Goal: Task Accomplishment & Management: Use online tool/utility

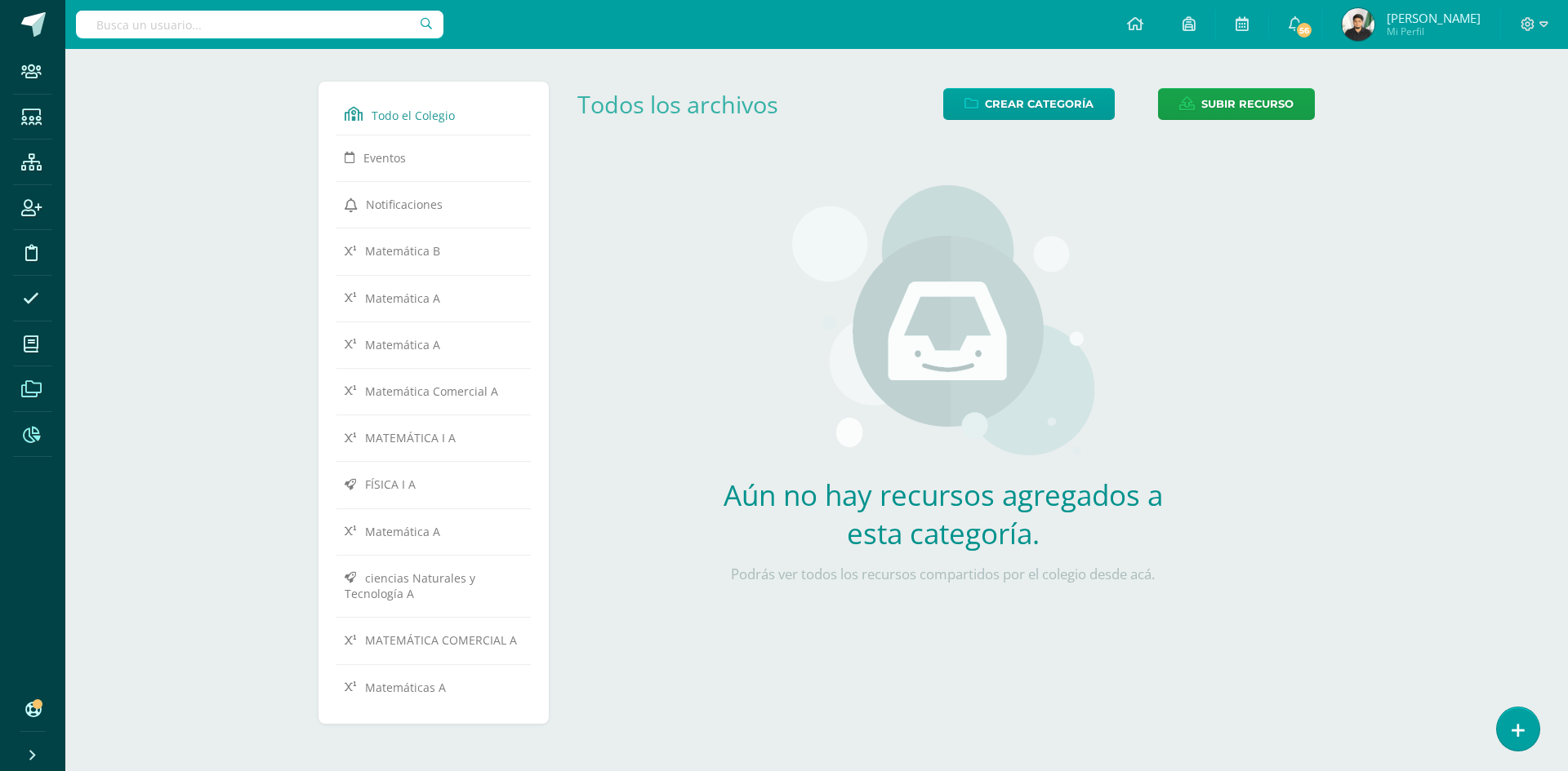
click at [22, 430] on icon at bounding box center [31, 434] width 17 height 16
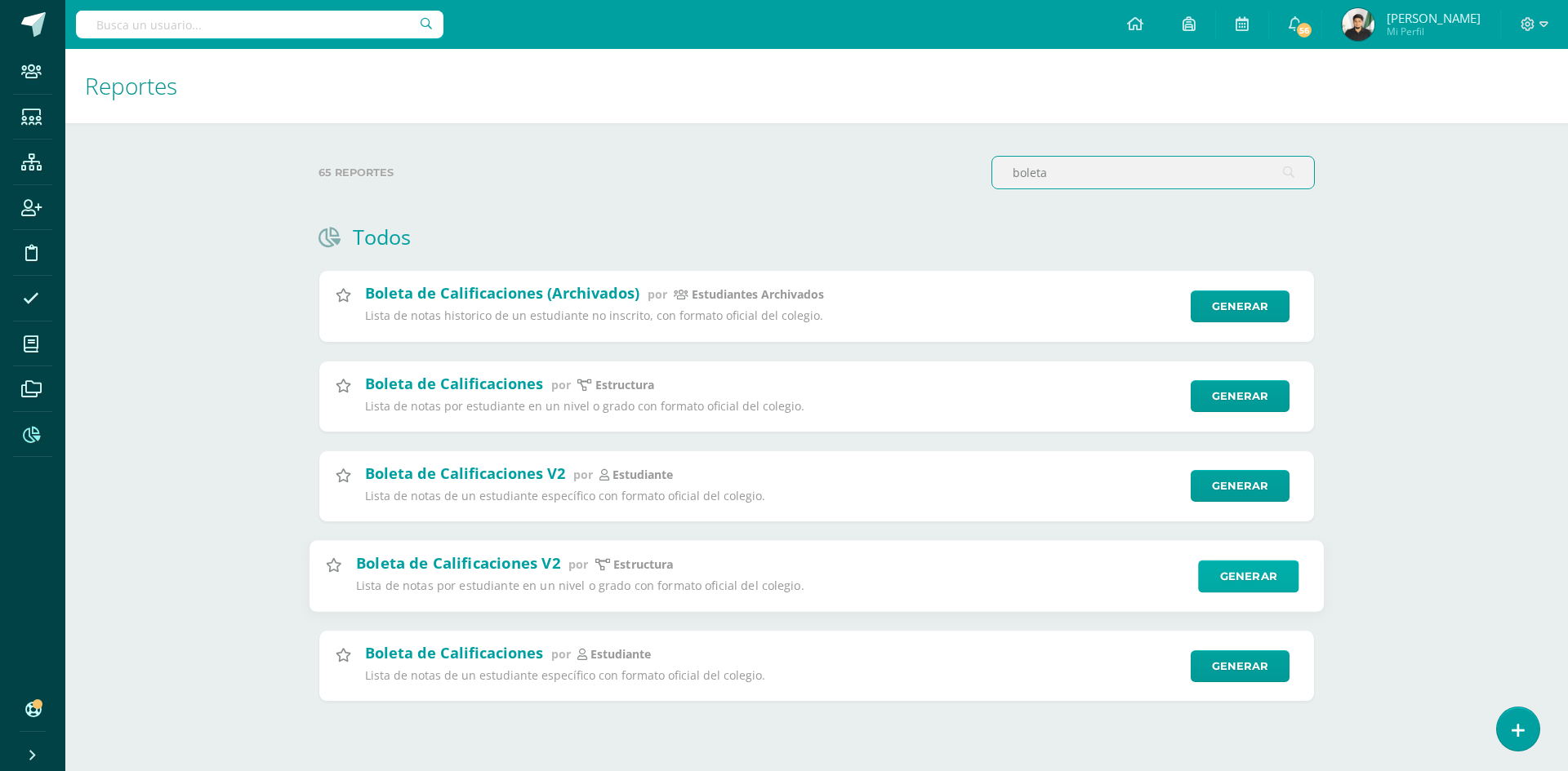
type input "boleta"
click at [1227, 567] on link "Generar" at bounding box center [1247, 575] width 100 height 33
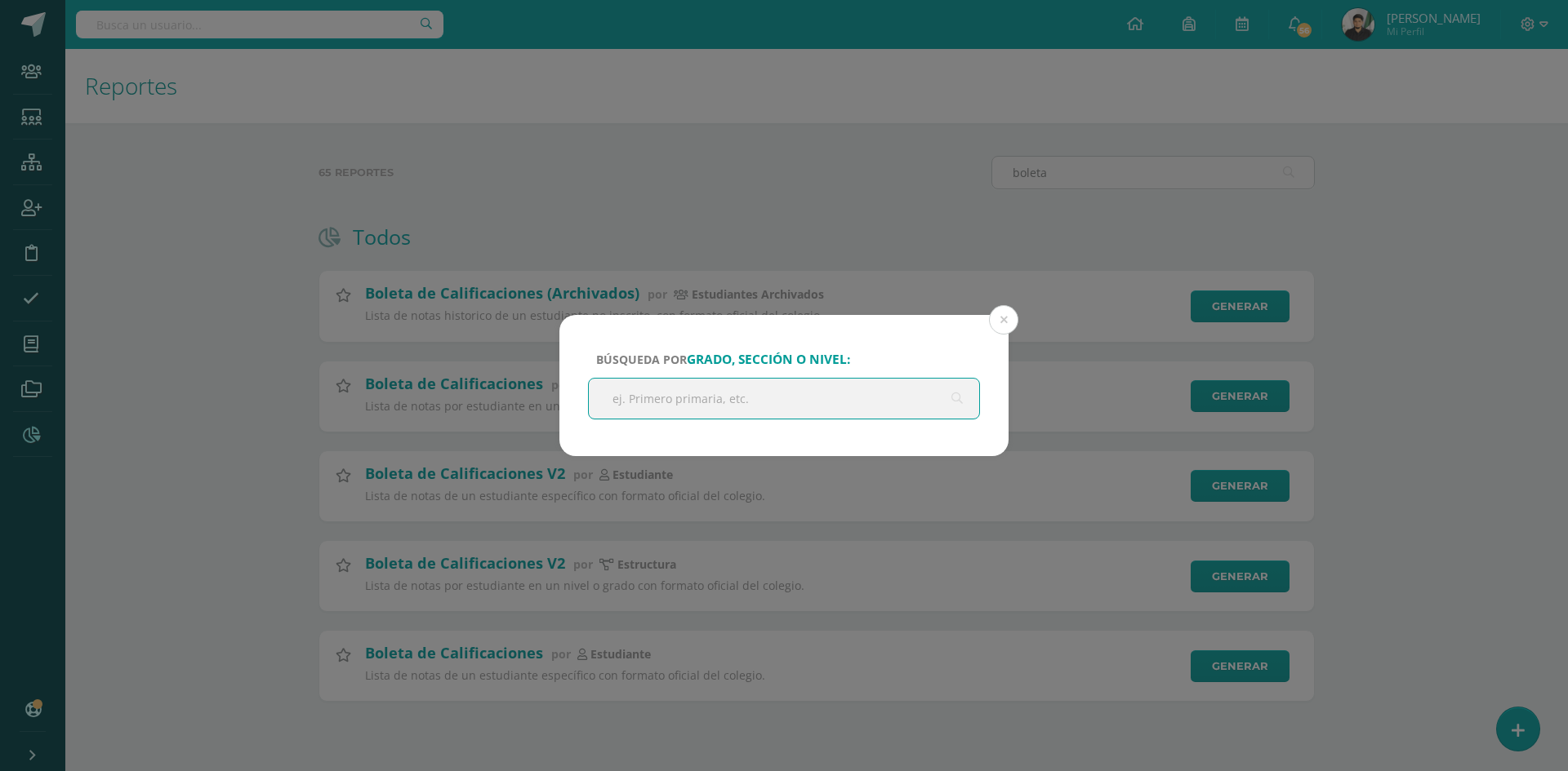
click at [842, 400] on input "text" at bounding box center [784, 399] width 390 height 40
type input "baco"
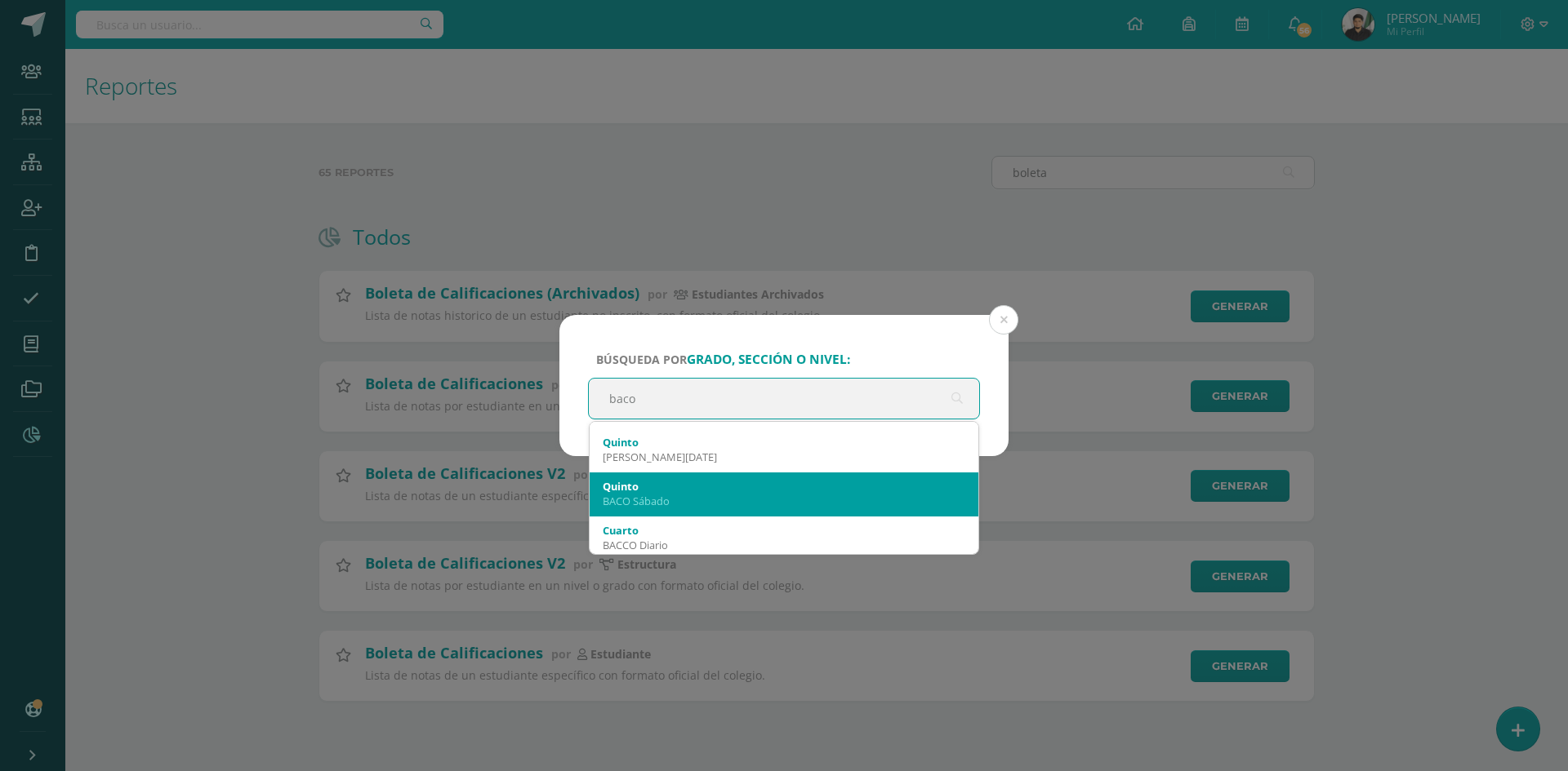
scroll to position [327, 0]
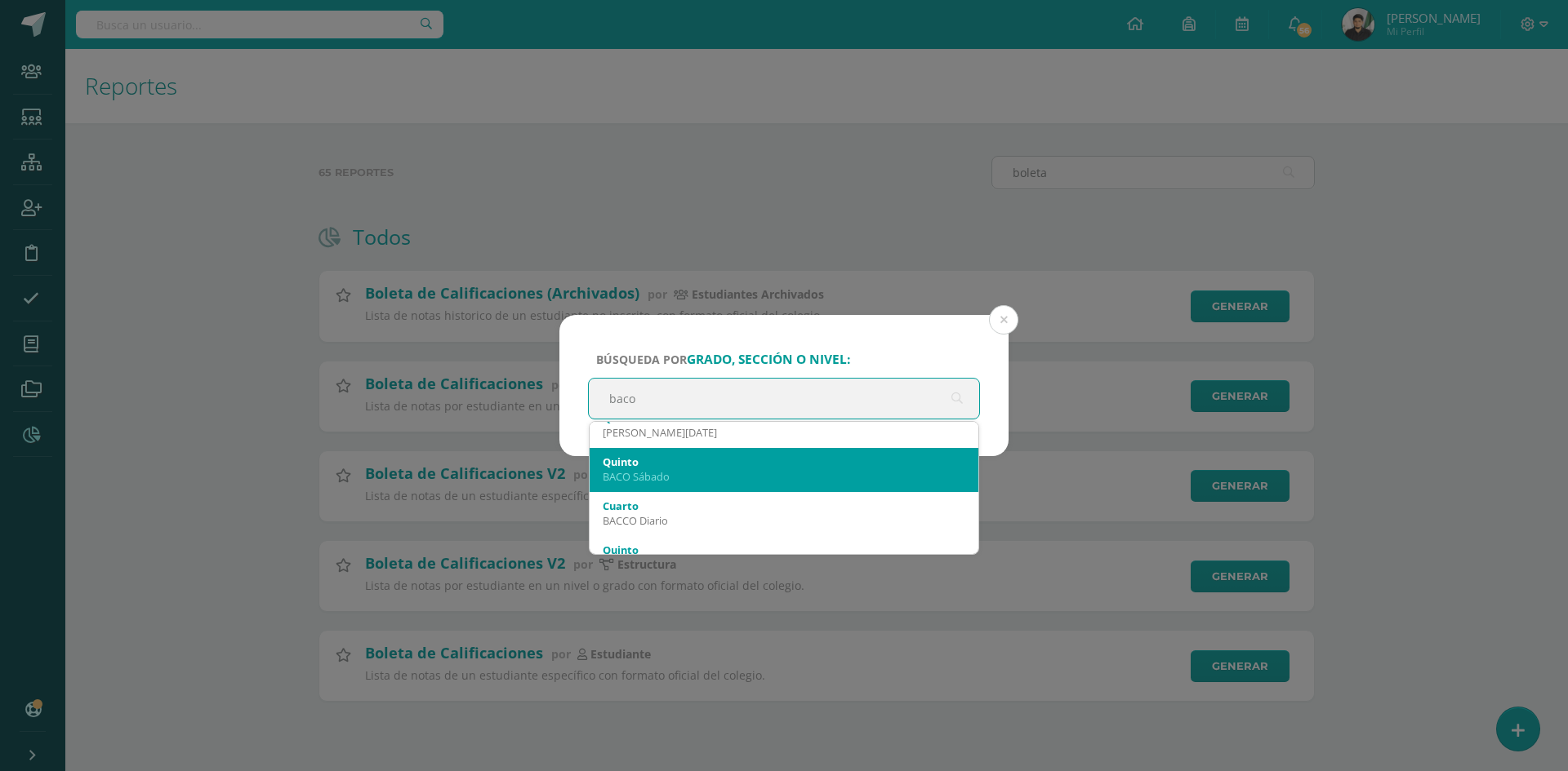
click at [681, 475] on div "BACO Sábado" at bounding box center [784, 476] width 362 height 15
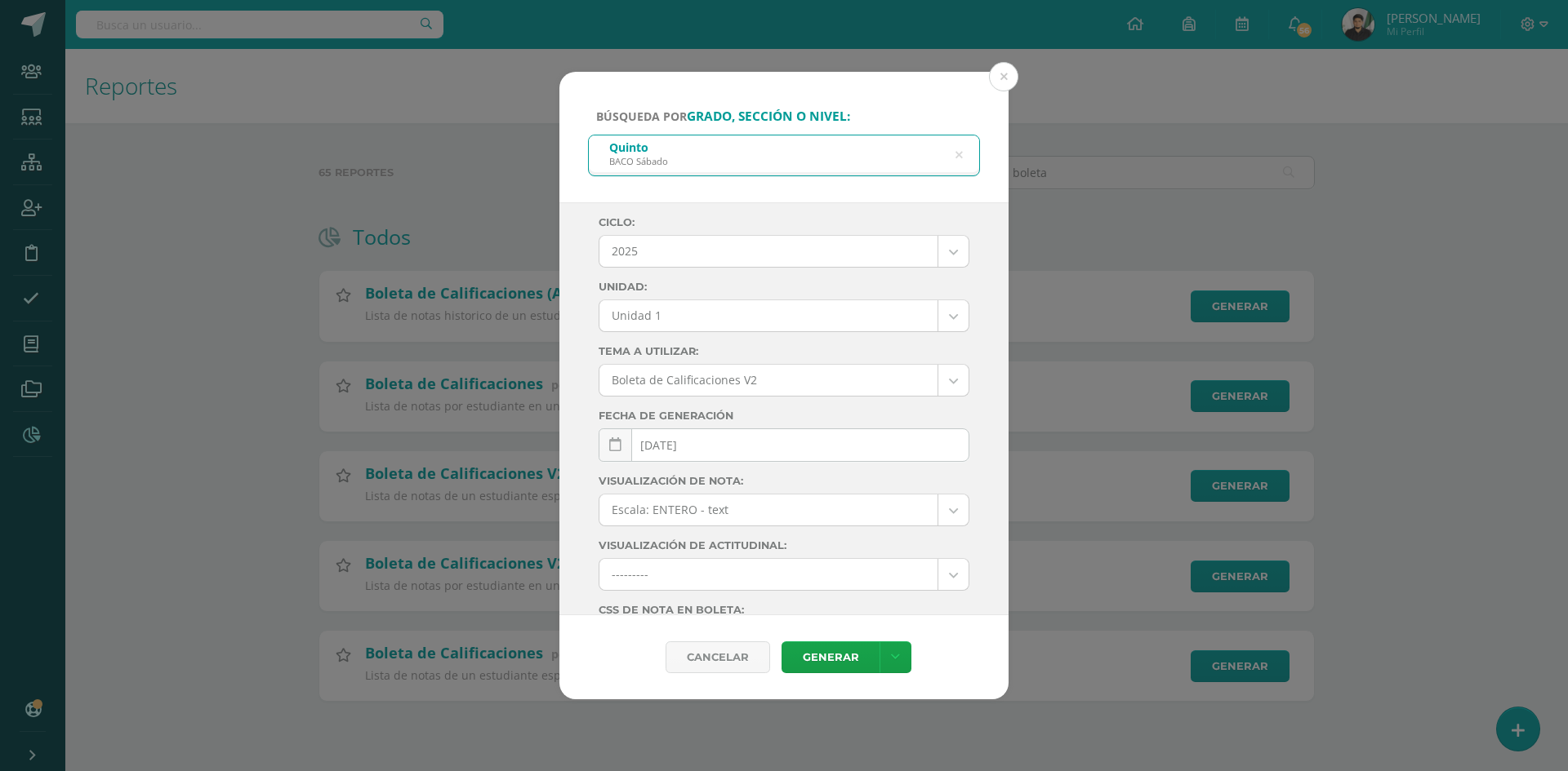
click at [682, 322] on body "Búsqueda por grado, sección o nivel: Quinto BACO Sábado baco Ciclo: 2025 2025 2…" at bounding box center [784, 376] width 1568 height 753
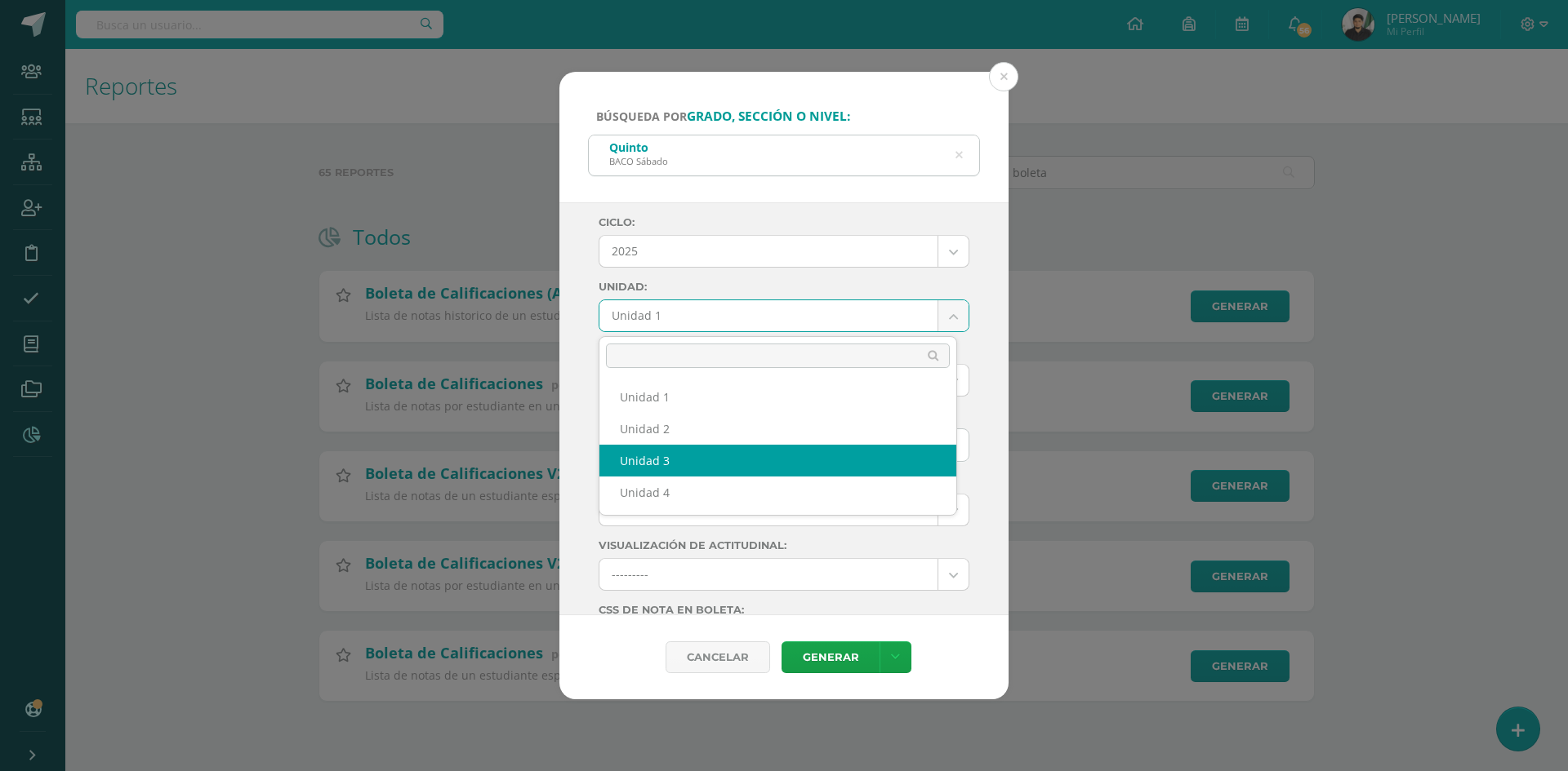
select select "Unidad 3"
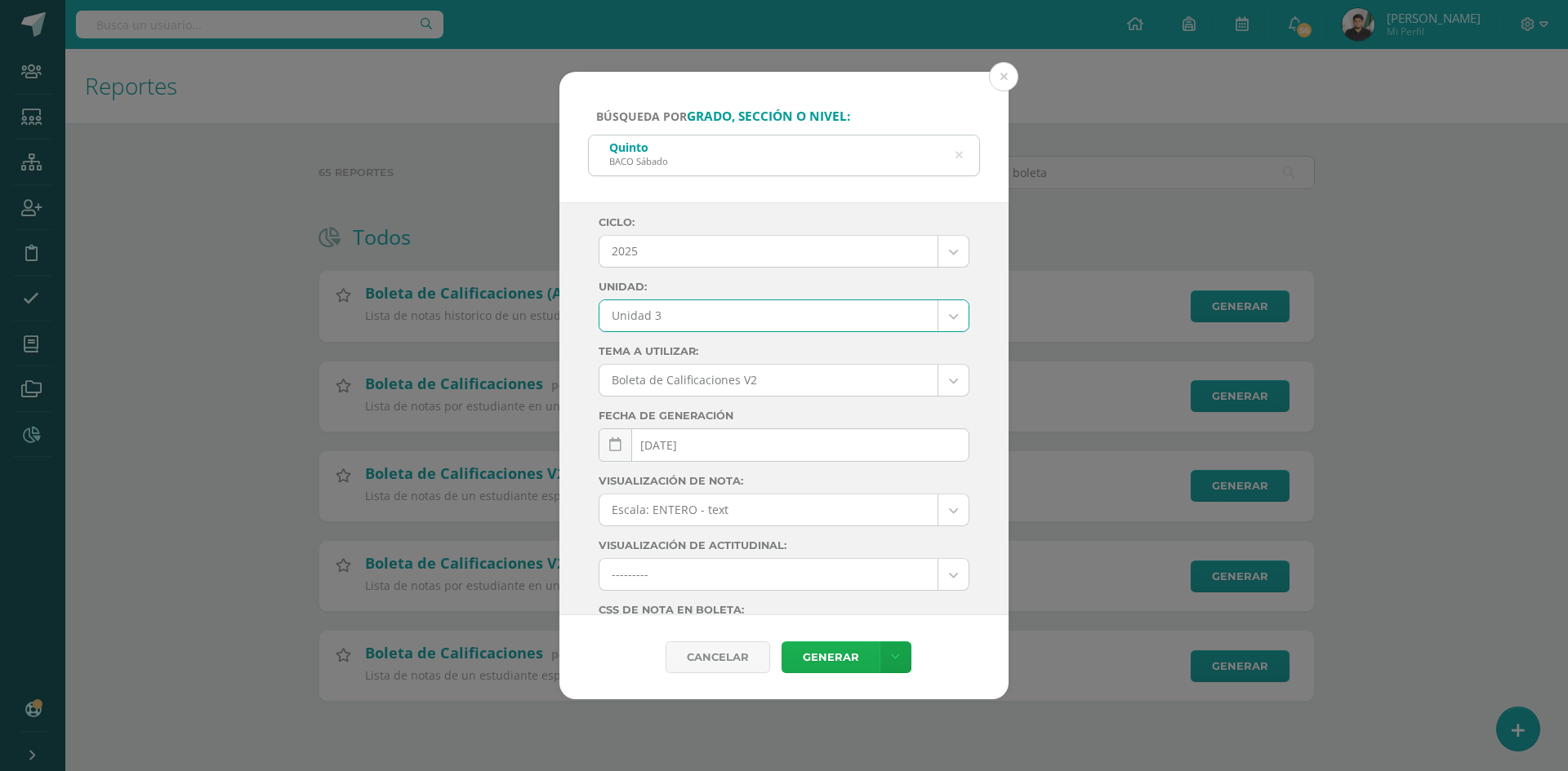
click at [842, 653] on link "Generar" at bounding box center [830, 658] width 98 height 32
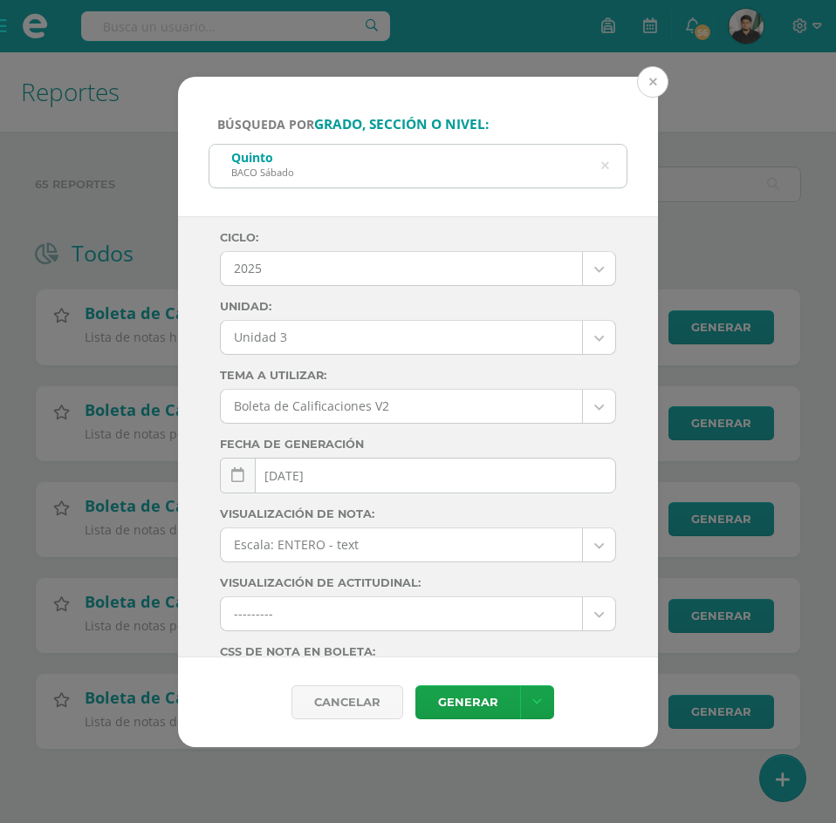
click at [648, 83] on button at bounding box center [652, 81] width 31 height 31
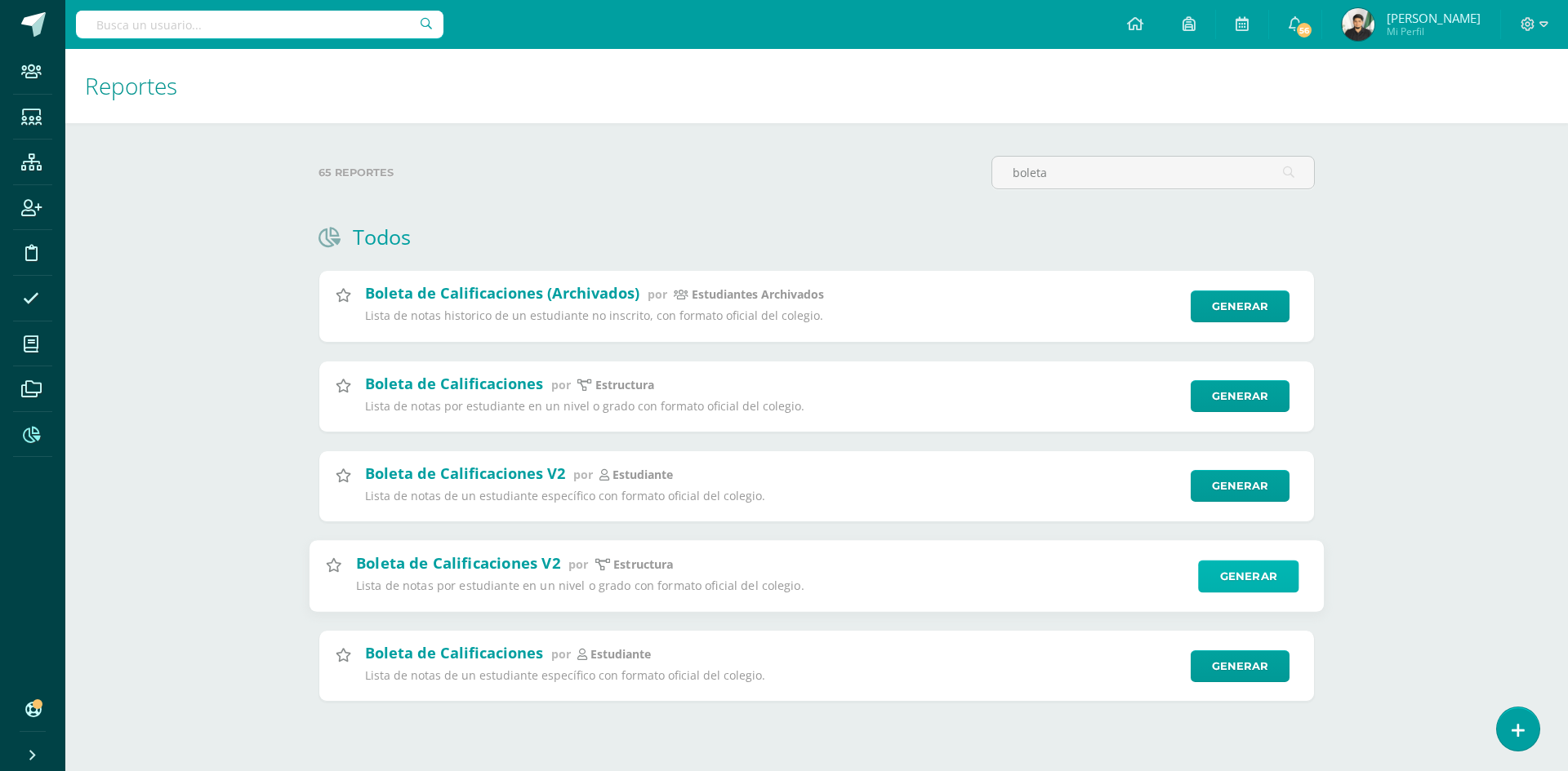
click at [1254, 568] on link "Generar" at bounding box center [1247, 575] width 100 height 33
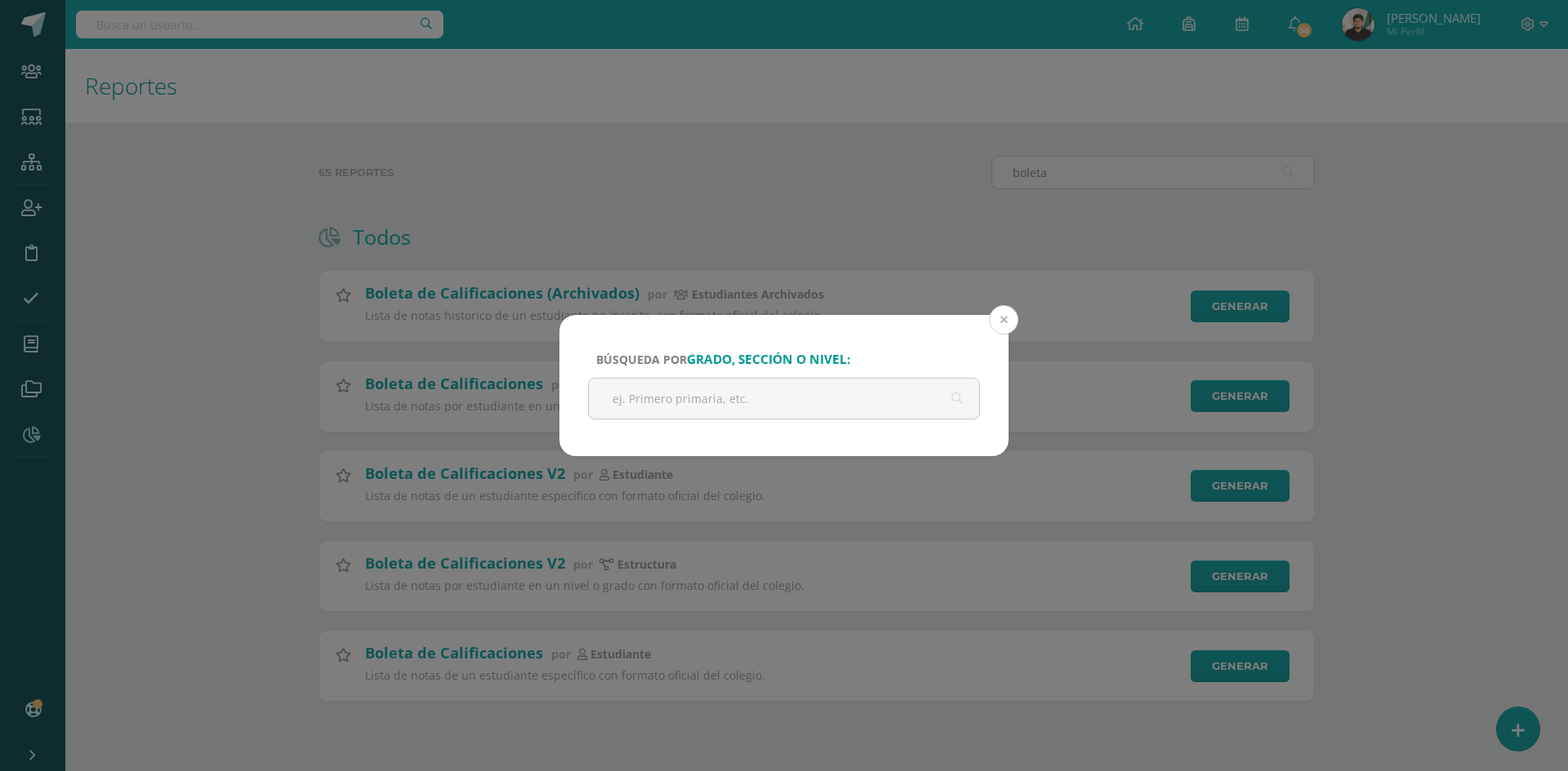
click at [1008, 318] on button at bounding box center [1003, 319] width 29 height 29
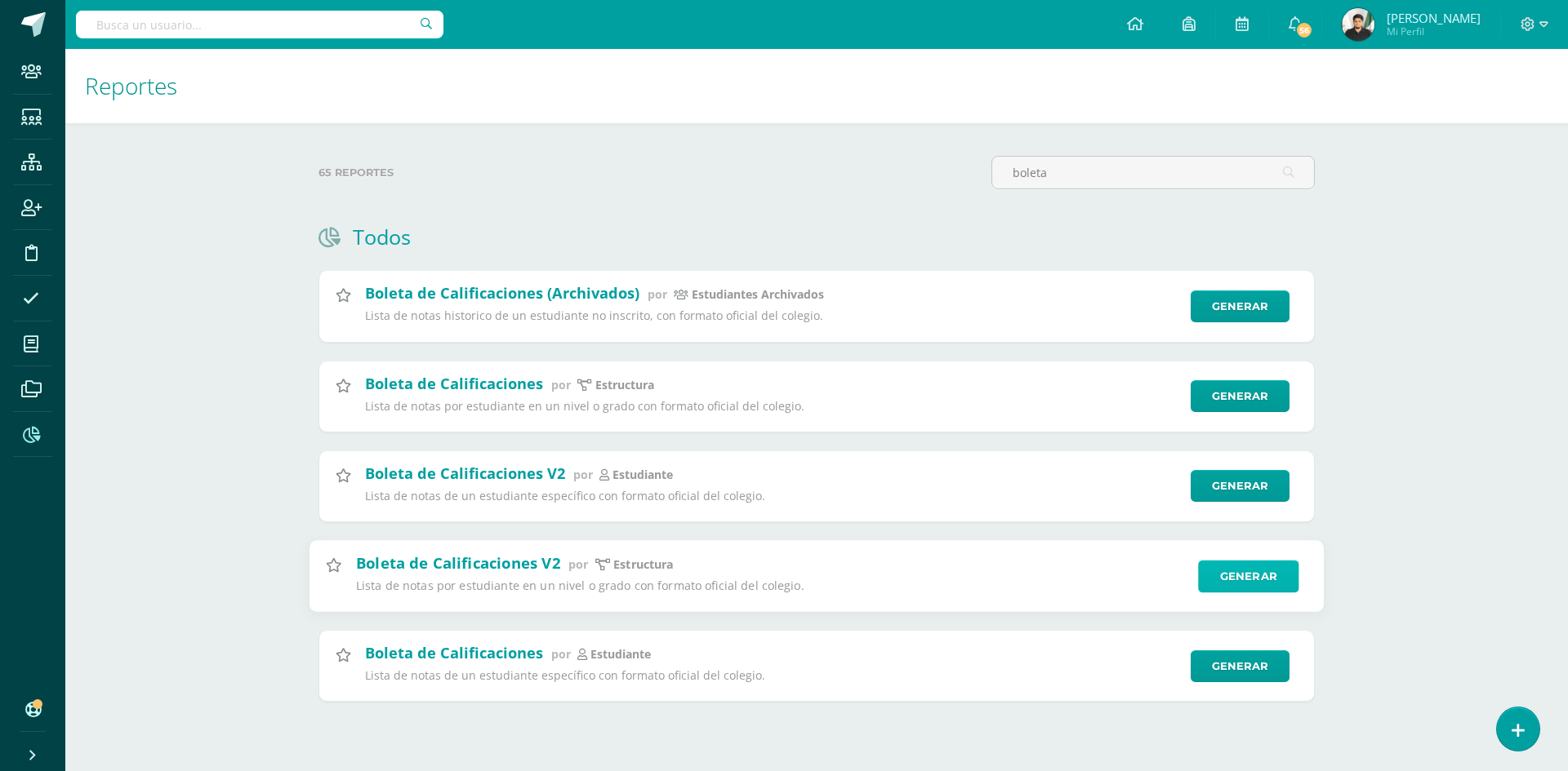
click at [1268, 580] on link "Generar" at bounding box center [1247, 575] width 100 height 33
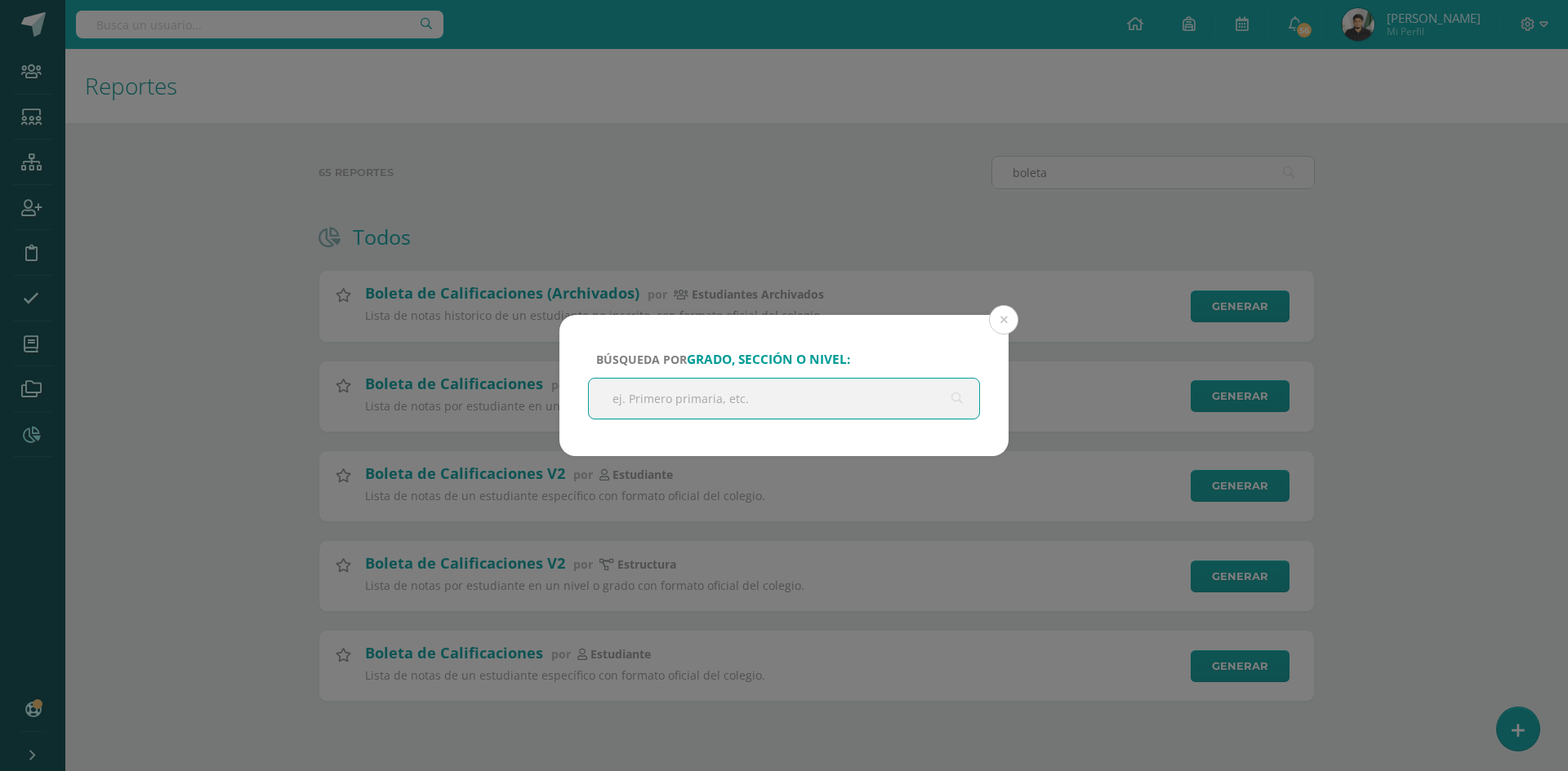
click at [766, 392] on input "text" at bounding box center [784, 399] width 390 height 40
type input "b"
type input "bach"
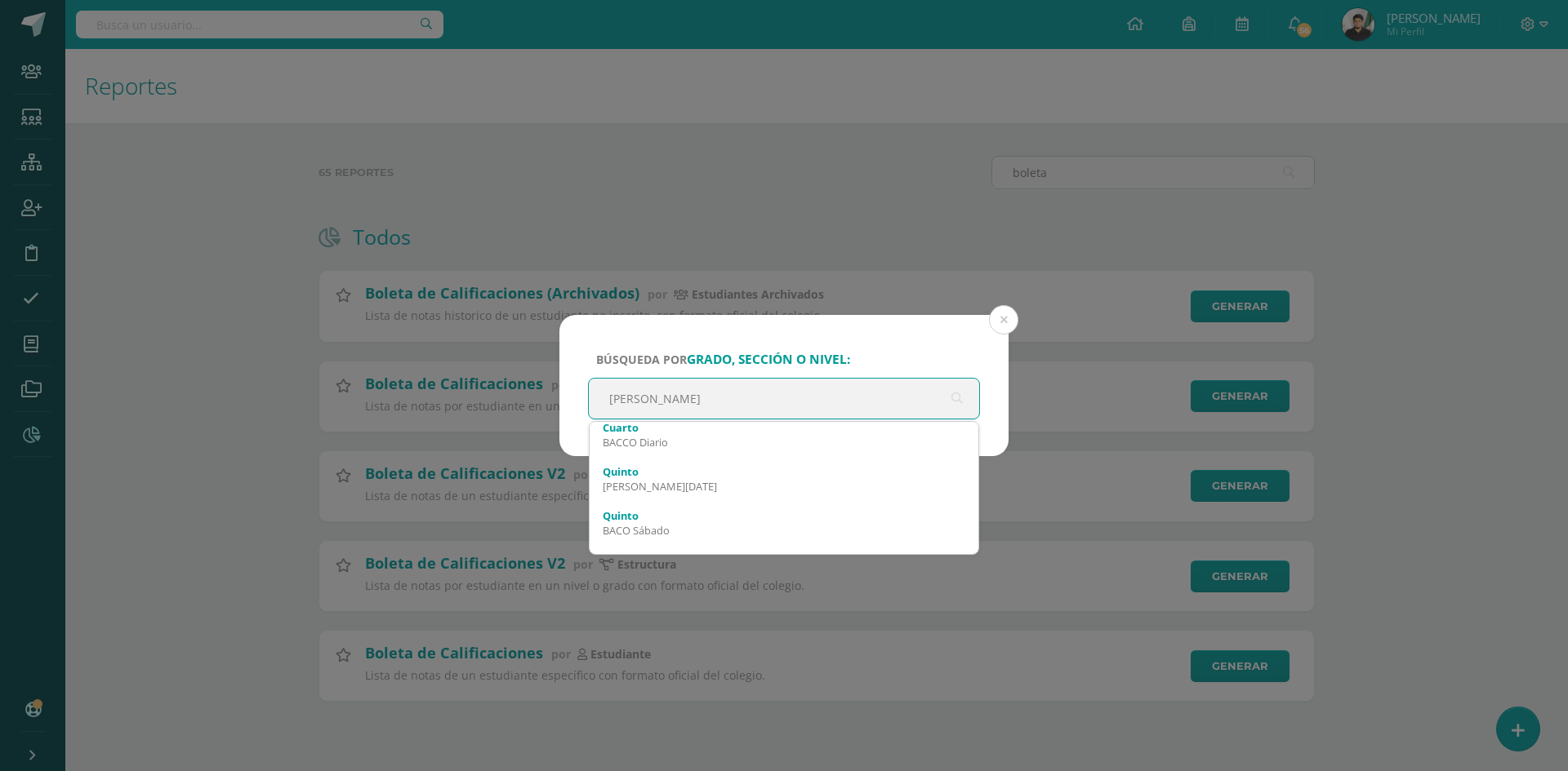
scroll to position [653, 0]
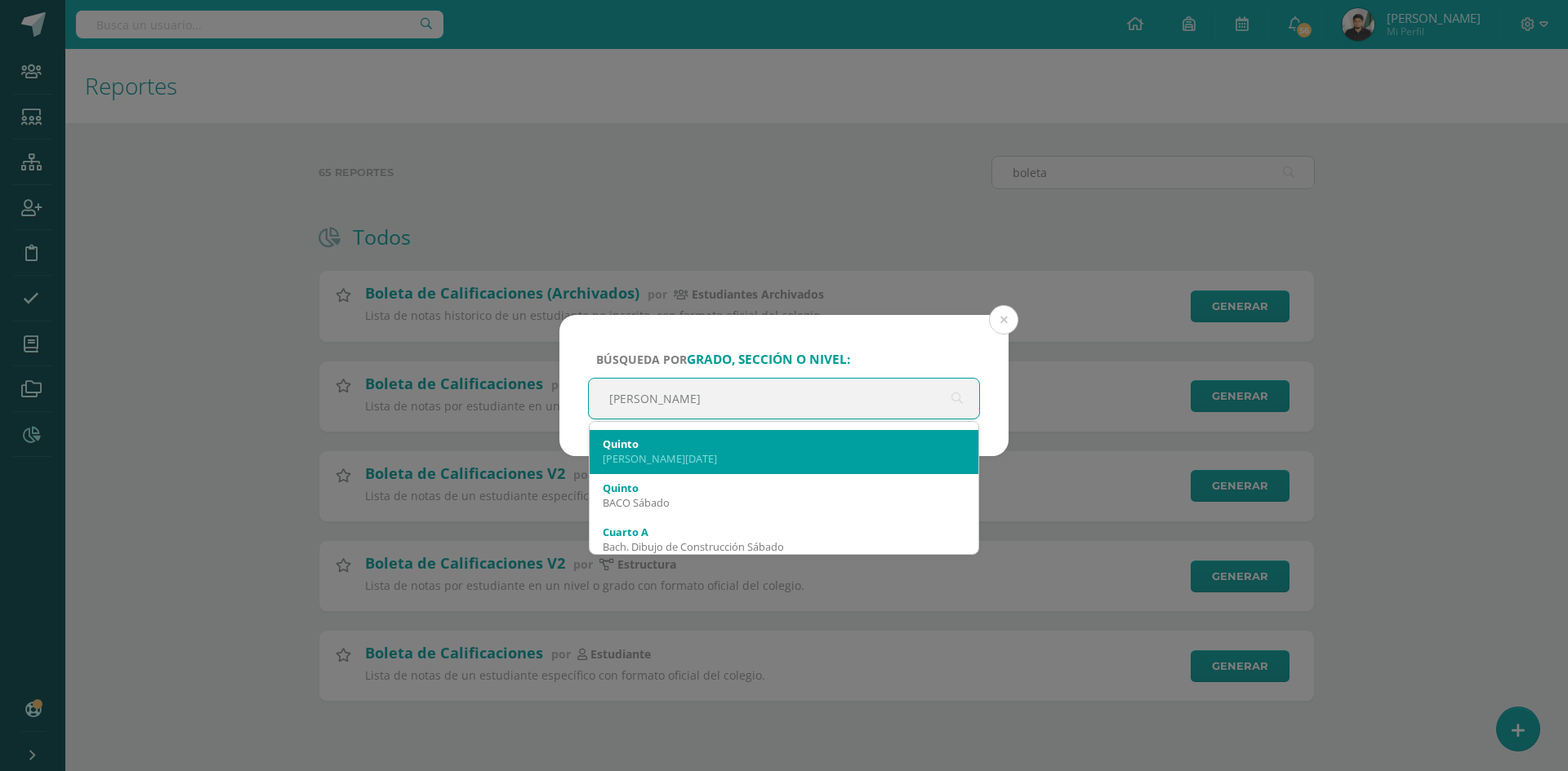
click at [640, 458] on div "BACO Domingo" at bounding box center [784, 458] width 362 height 15
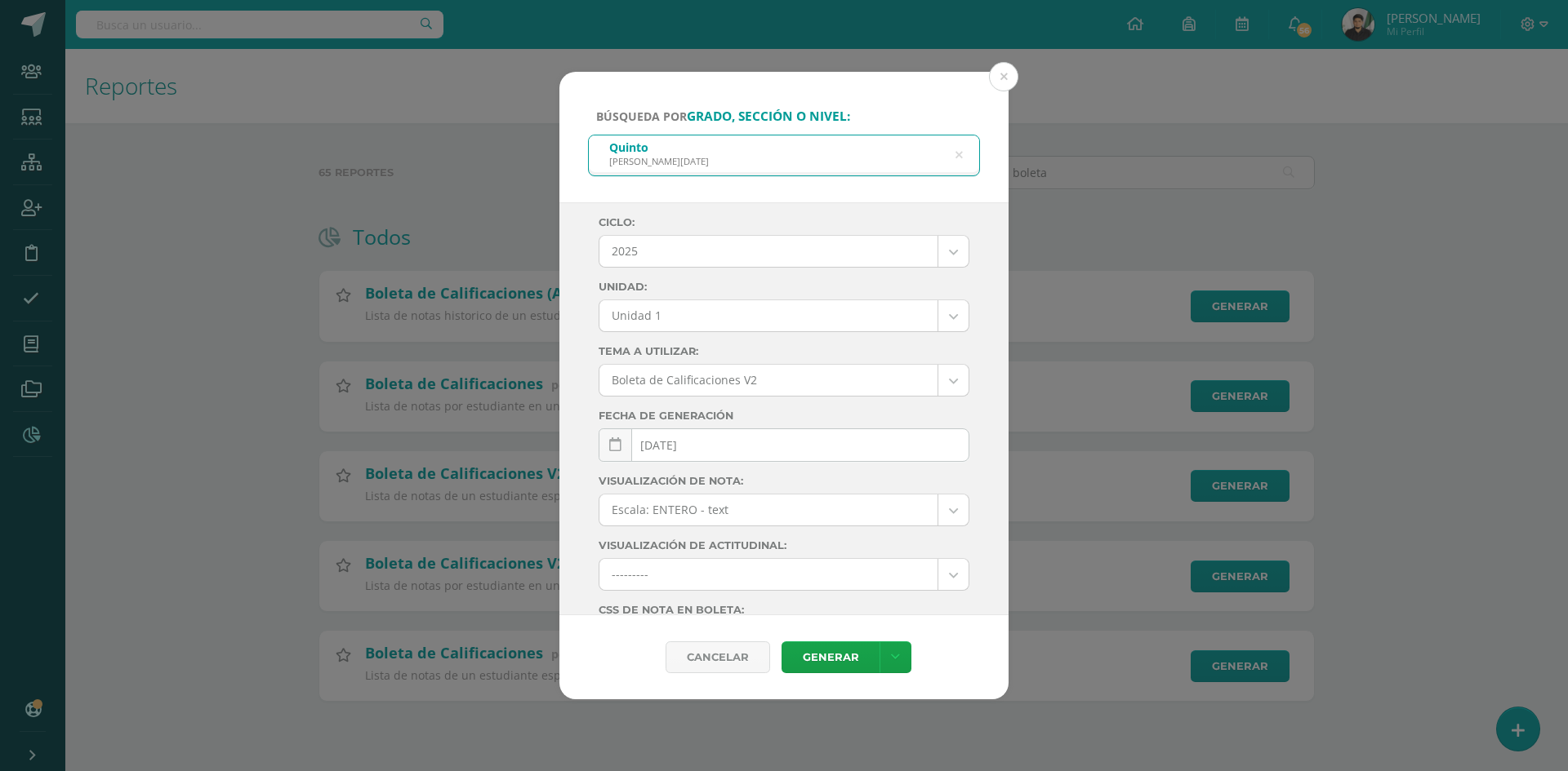
click at [946, 313] on body "Búsqueda por grado, sección o nivel: Quinto BACO Domingo bach Ciclo: 2025 2025 …" at bounding box center [784, 376] width 1568 height 753
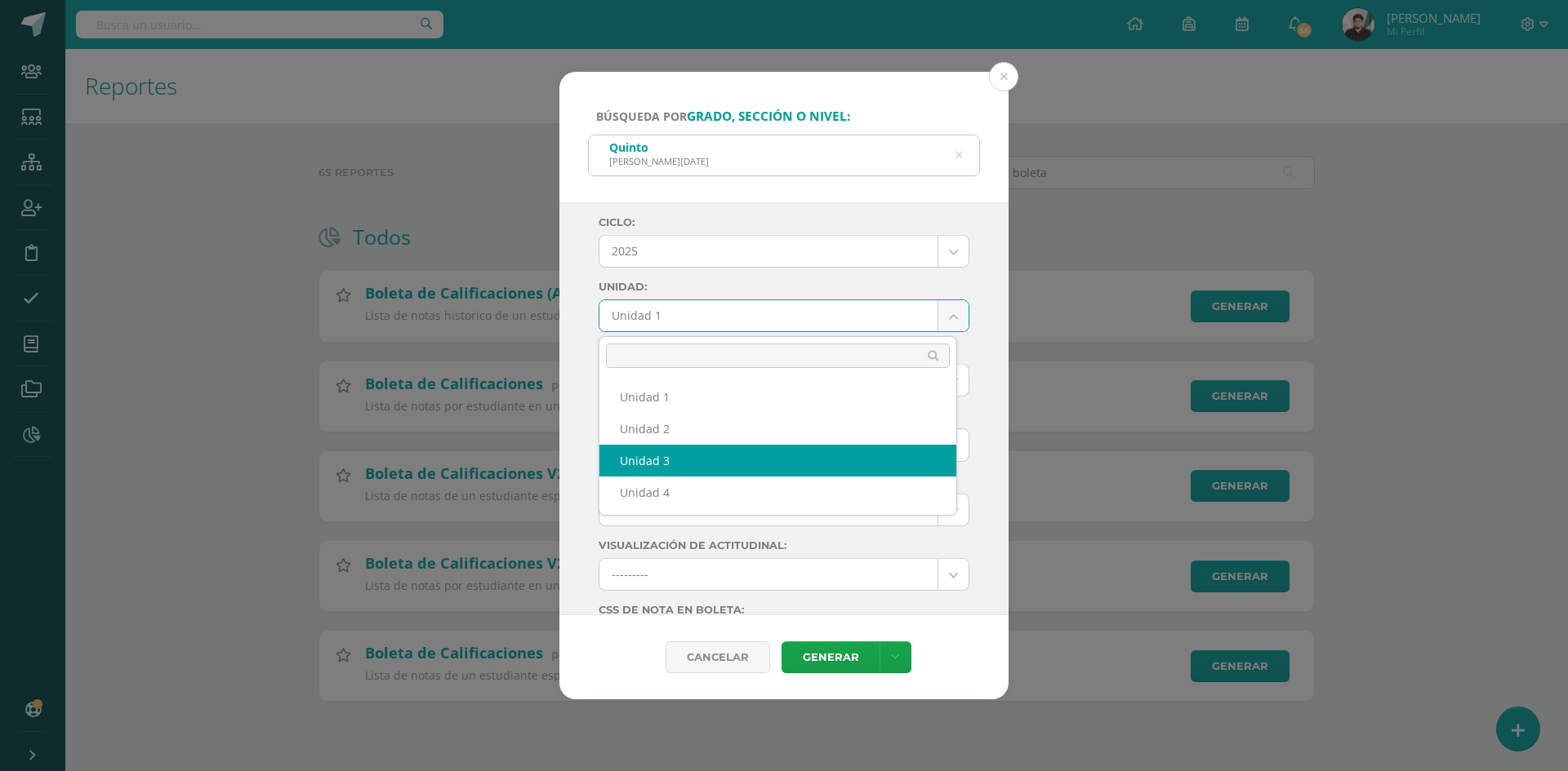
select select "Unidad 3"
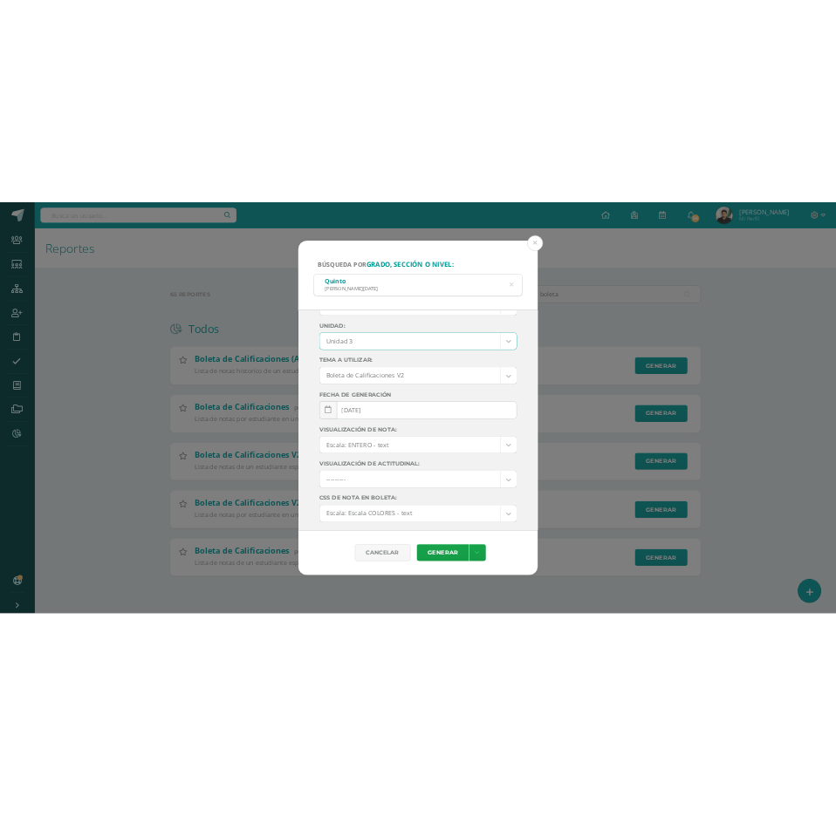
scroll to position [87, 0]
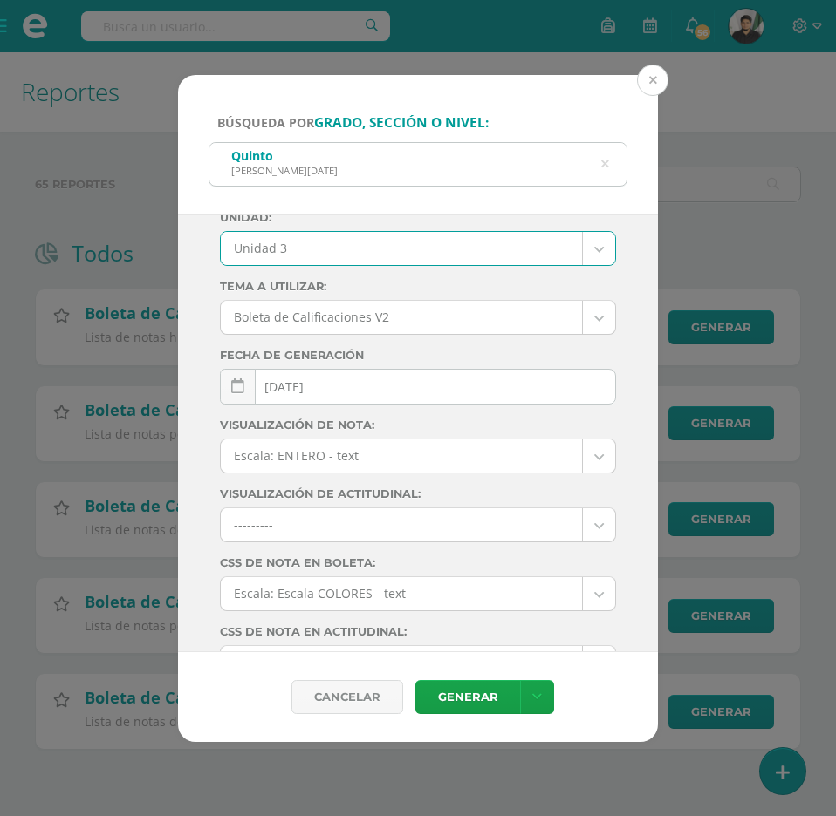
click at [658, 78] on button at bounding box center [652, 80] width 31 height 31
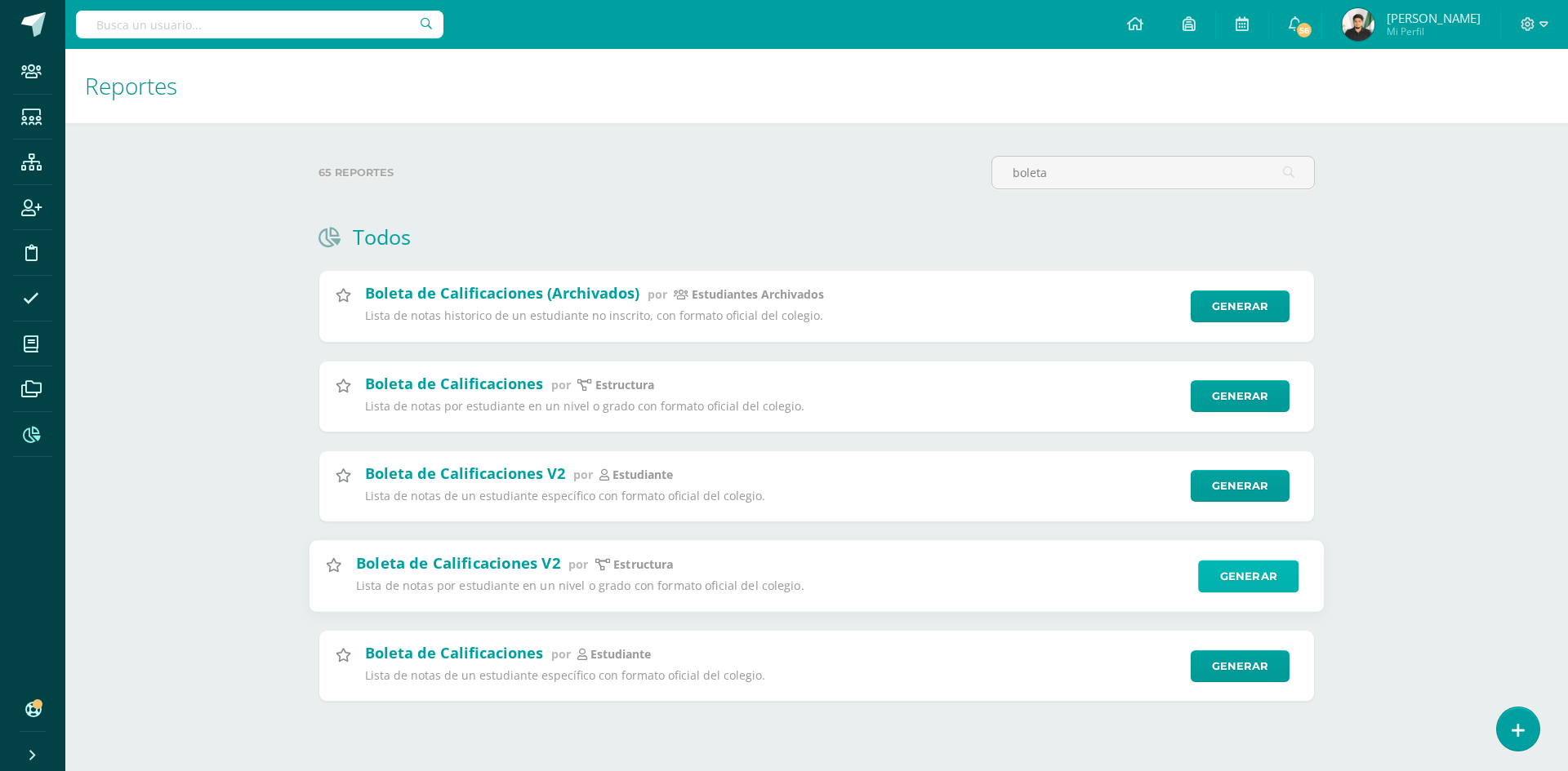
click at [1261, 574] on link "Generar" at bounding box center [1247, 575] width 100 height 33
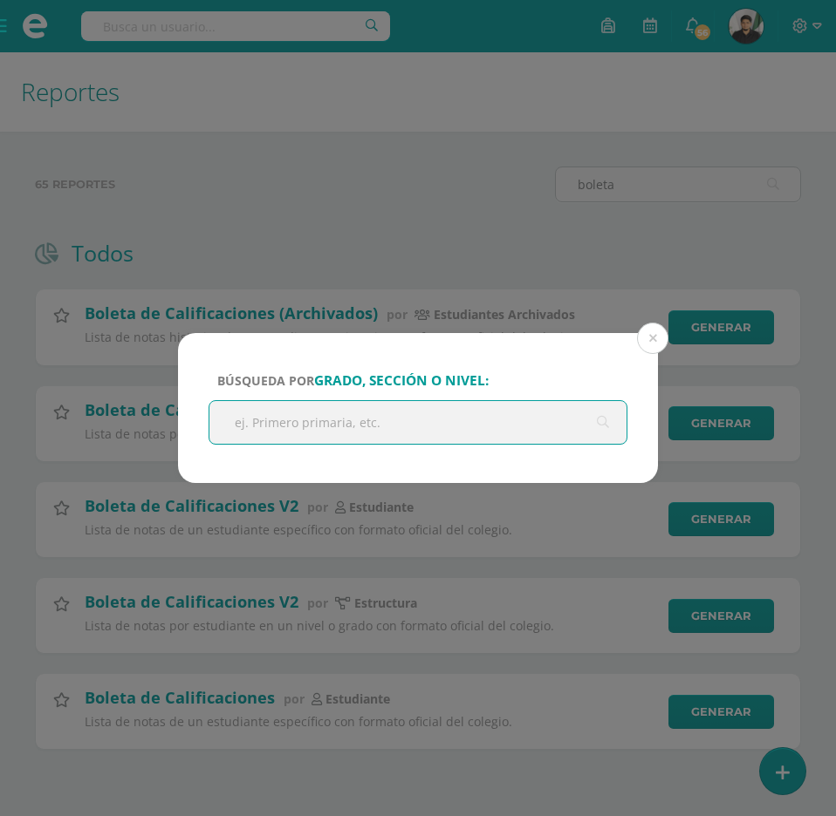
click at [273, 426] on input "text" at bounding box center [417, 422] width 417 height 43
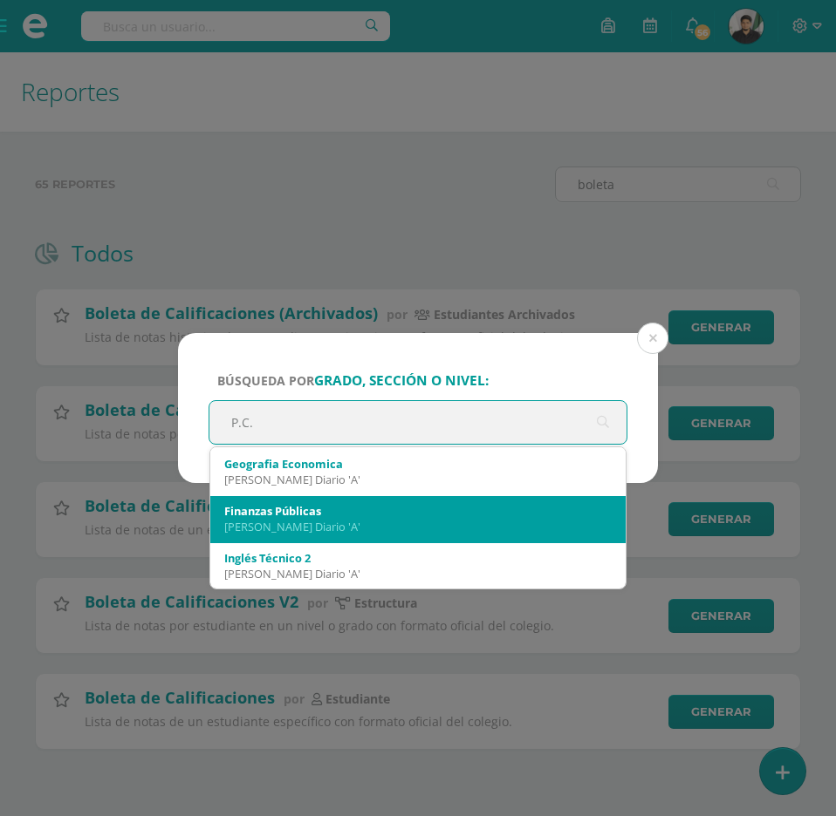
scroll to position [698, 0]
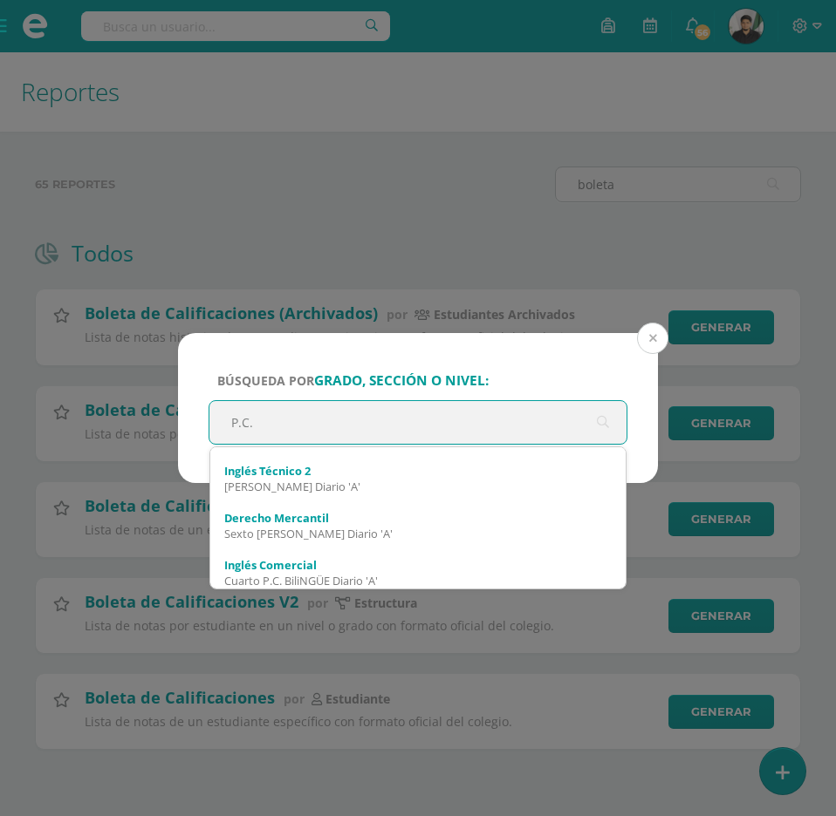
type input "P.C."
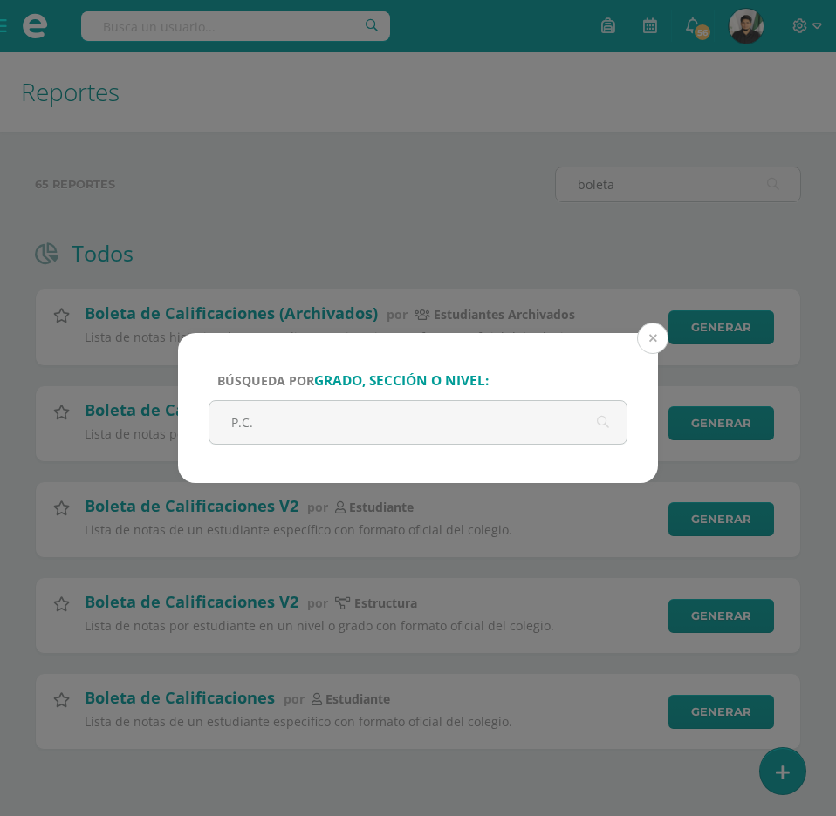
click at [646, 331] on button at bounding box center [652, 338] width 31 height 31
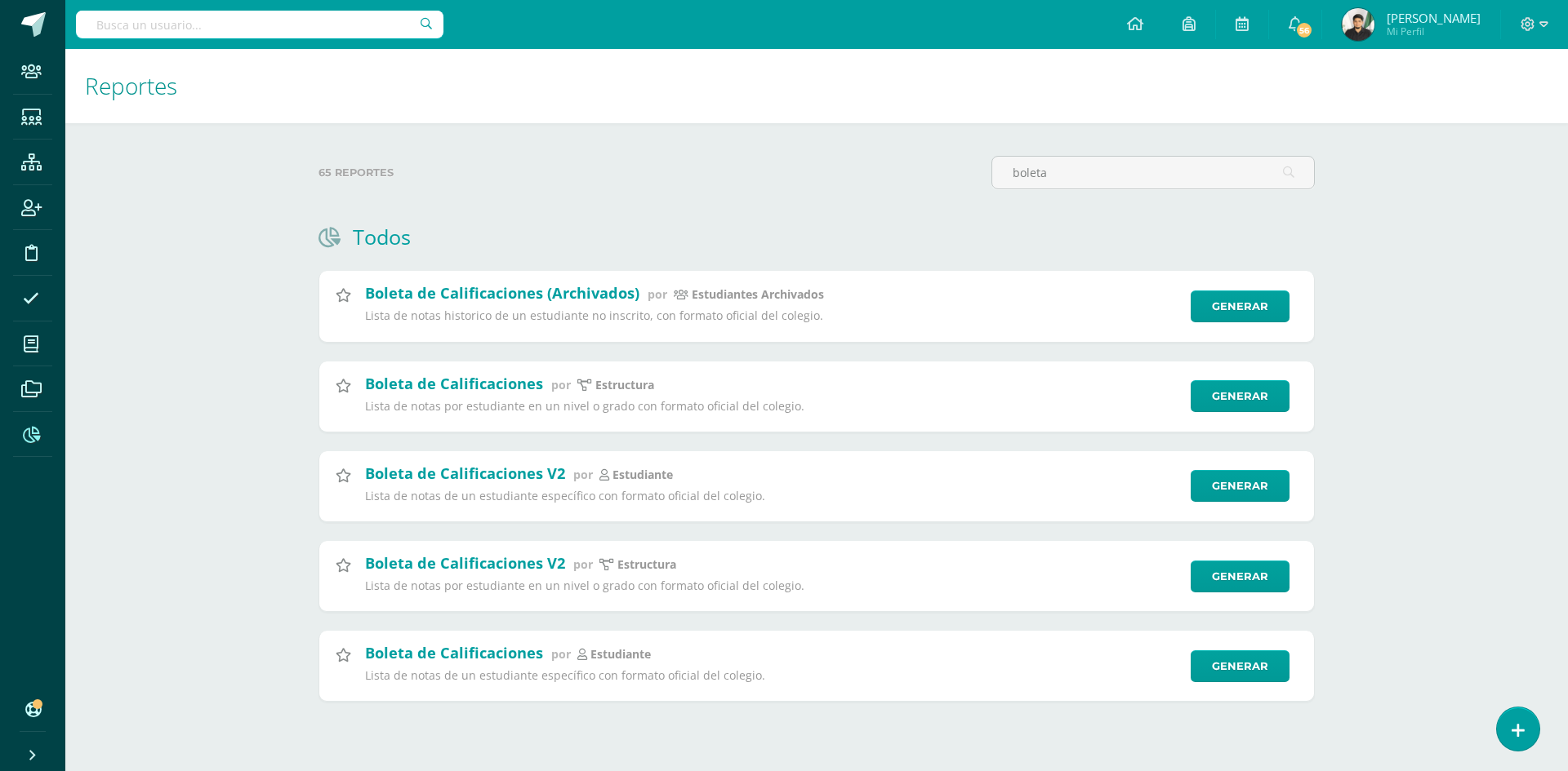
click at [261, 21] on input "text" at bounding box center [259, 24] width 367 height 28
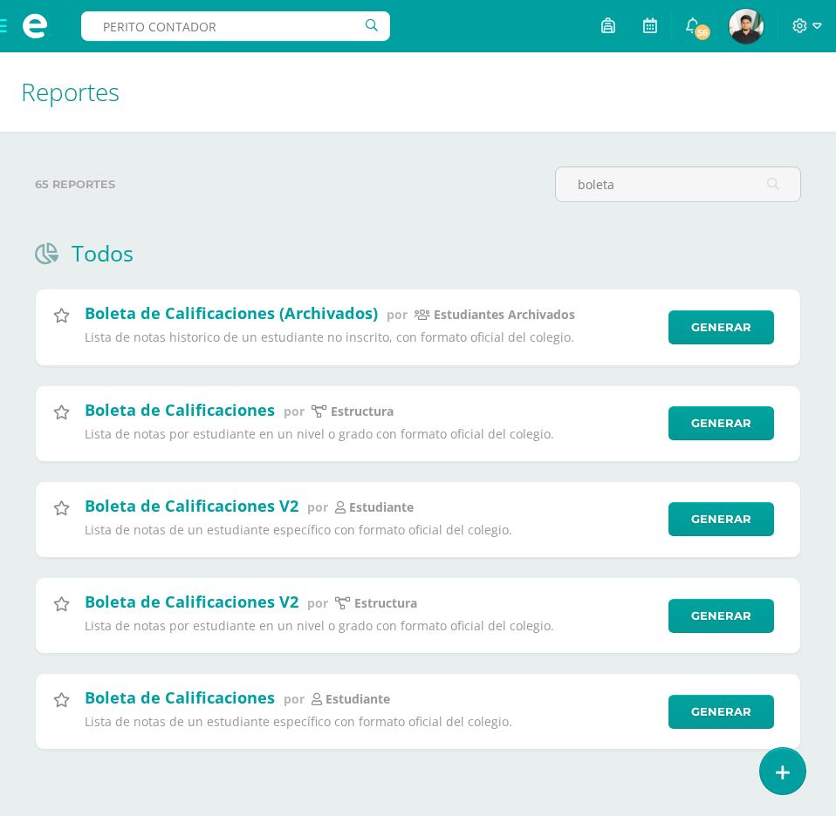
drag, startPoint x: 254, startPoint y: 23, endPoint x: 47, endPoint y: 26, distance: 206.7
click at [47, 0] on div "PERITO CONTADOR Configuración Cerrar sesión Juan Ramon Mi Perfil 56 56 Avisos 1…" at bounding box center [418, 0] width 836 height 0
type input "PATRICIA DANIELA"
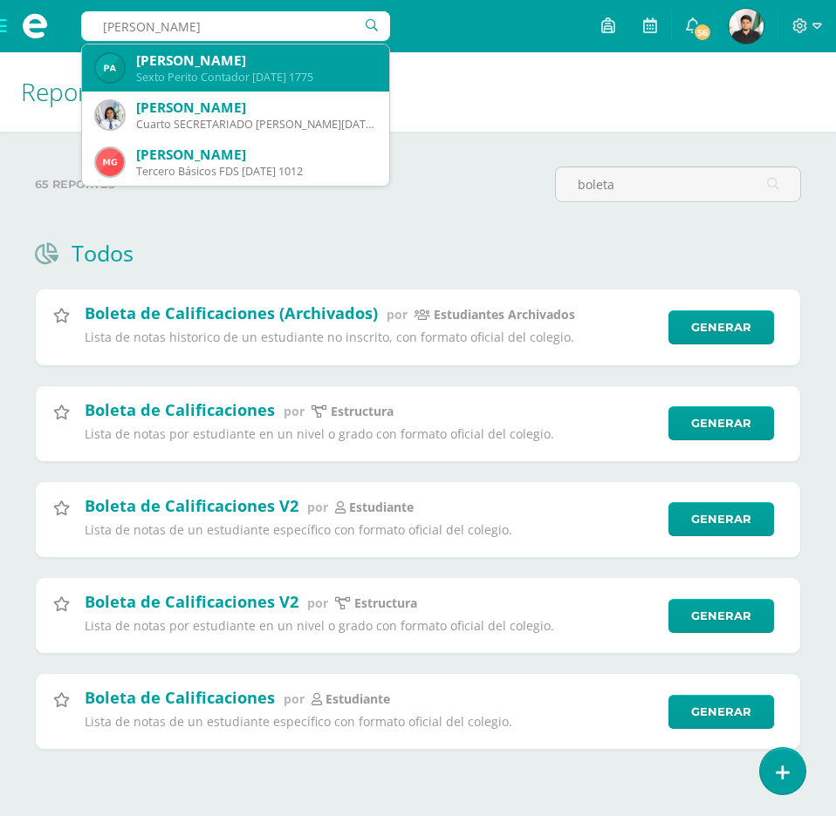
click at [265, 58] on div "Patricia Daniela Ajpop León" at bounding box center [255, 60] width 239 height 18
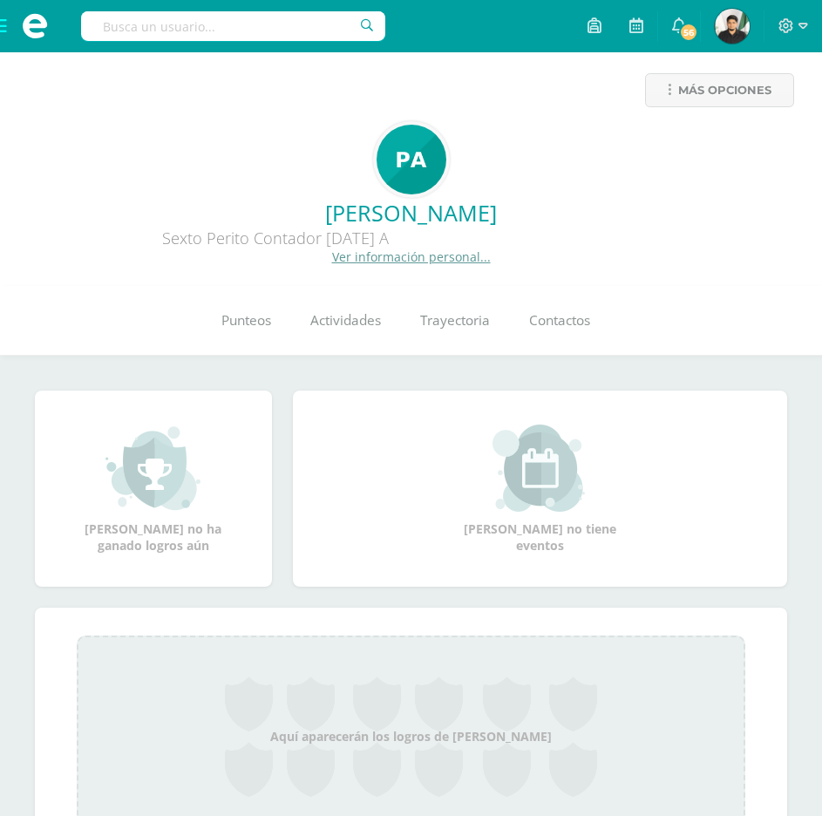
click at [8, 27] on span at bounding box center [35, 26] width 70 height 52
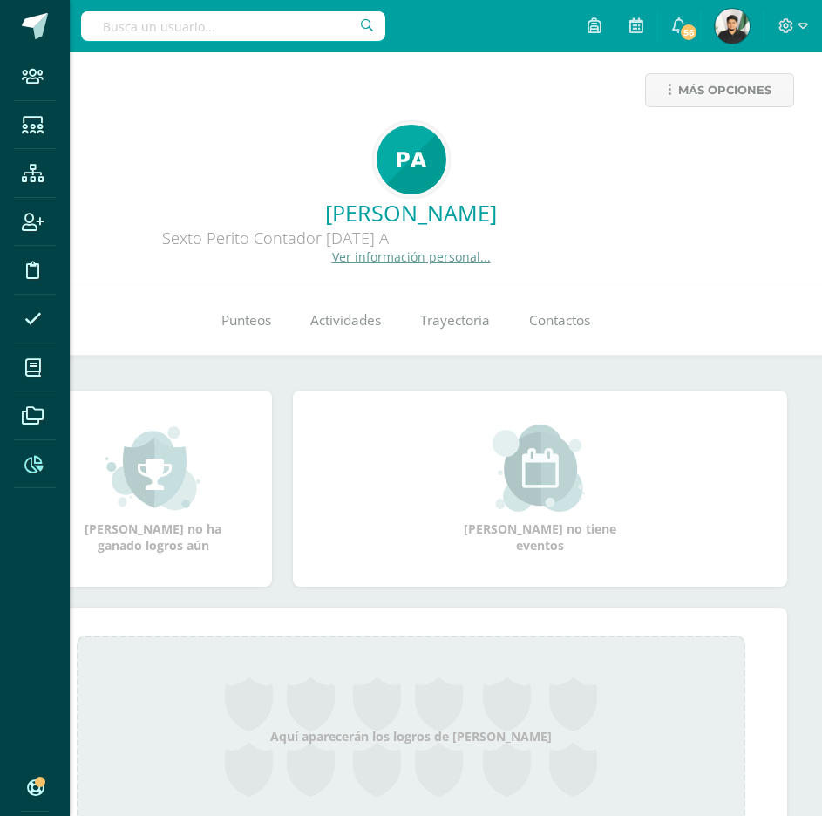
click at [41, 456] on icon at bounding box center [33, 464] width 18 height 17
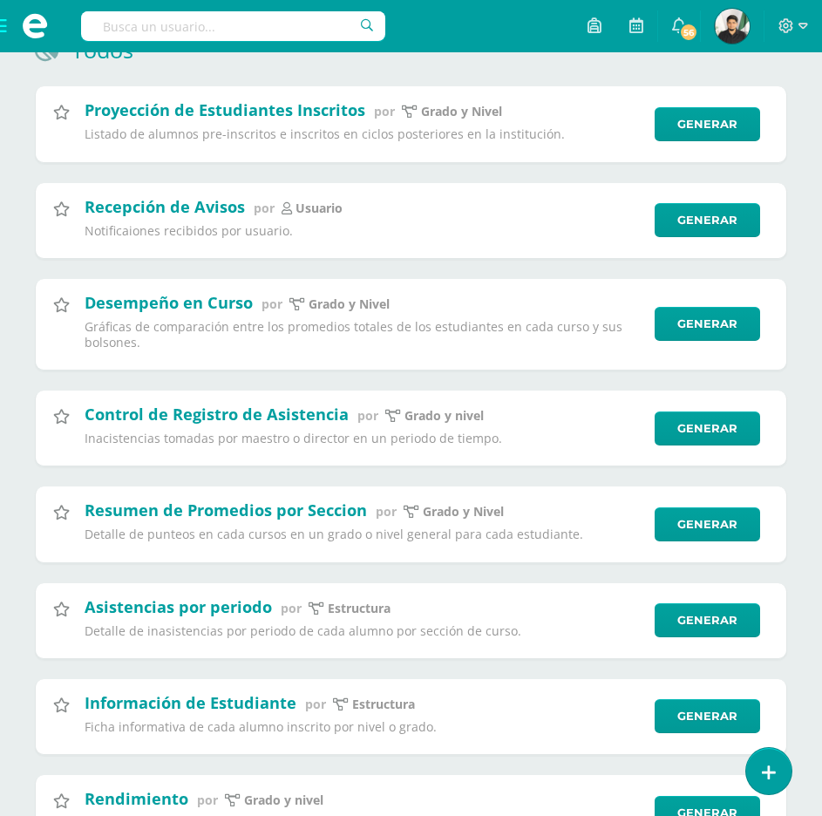
scroll to position [87, 0]
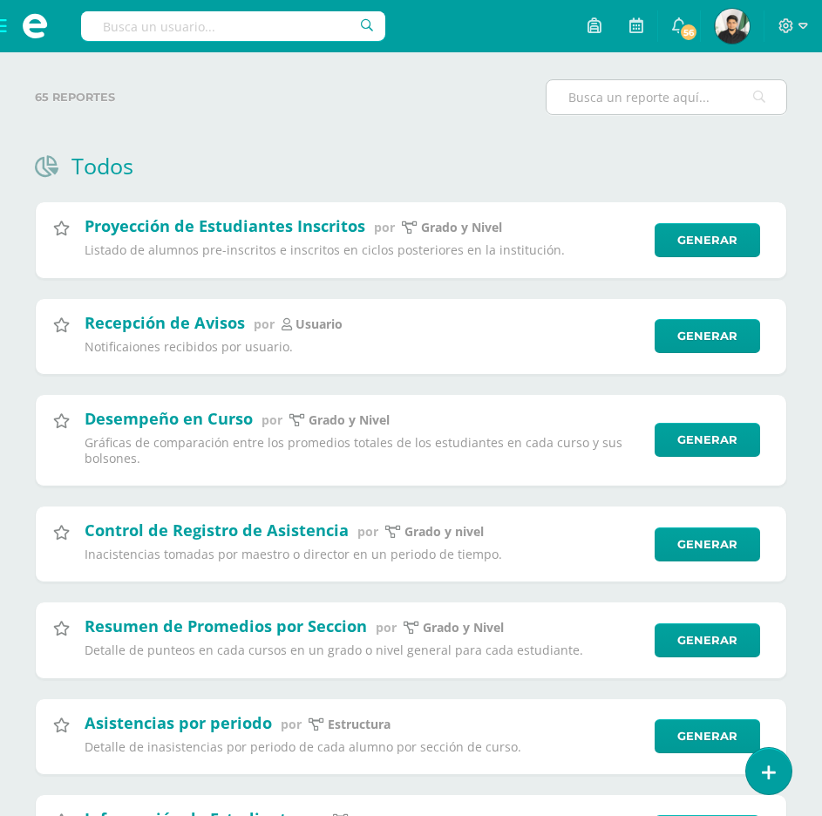
click at [658, 98] on input "text" at bounding box center [667, 97] width 240 height 34
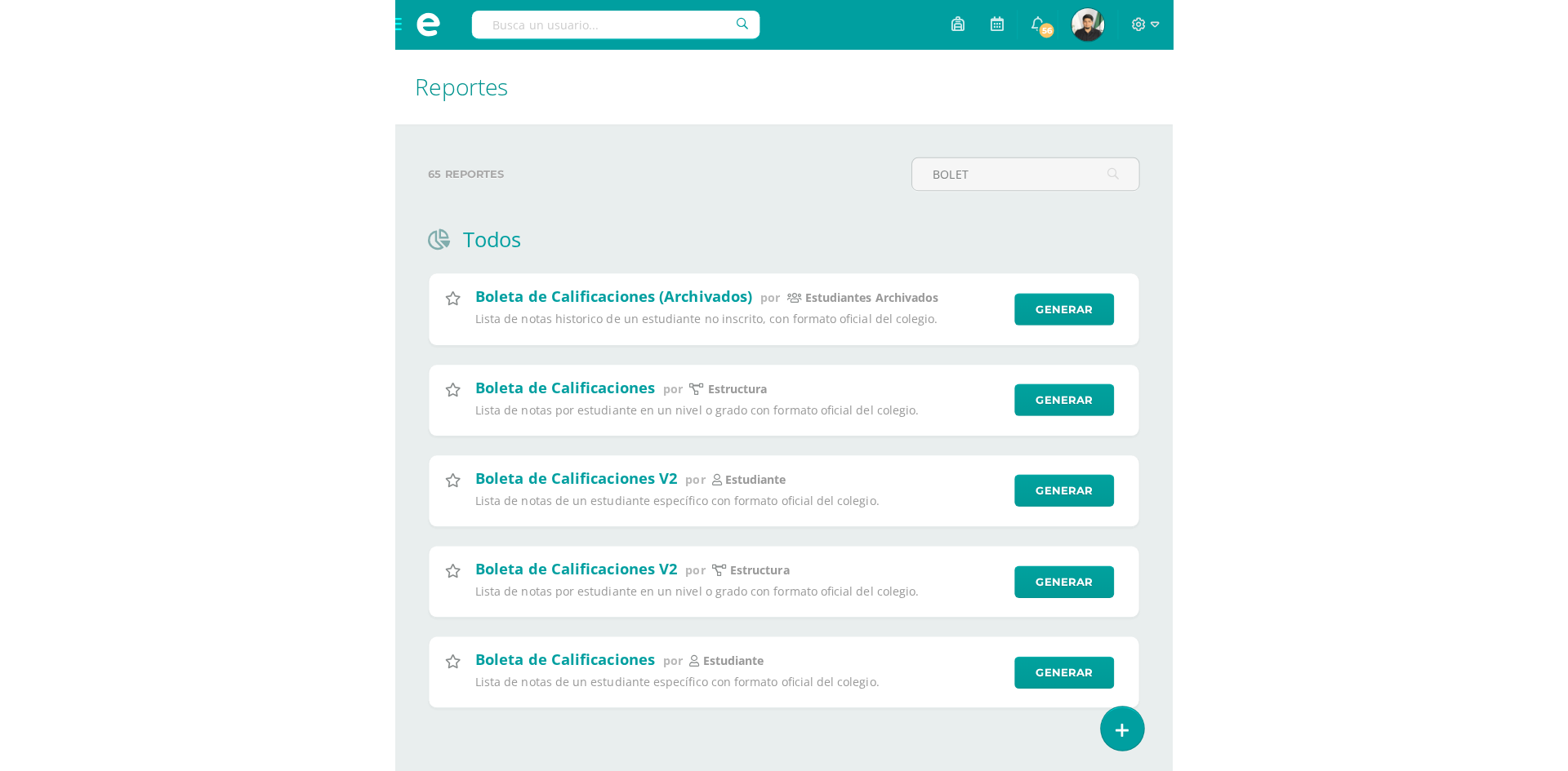
scroll to position [0, 0]
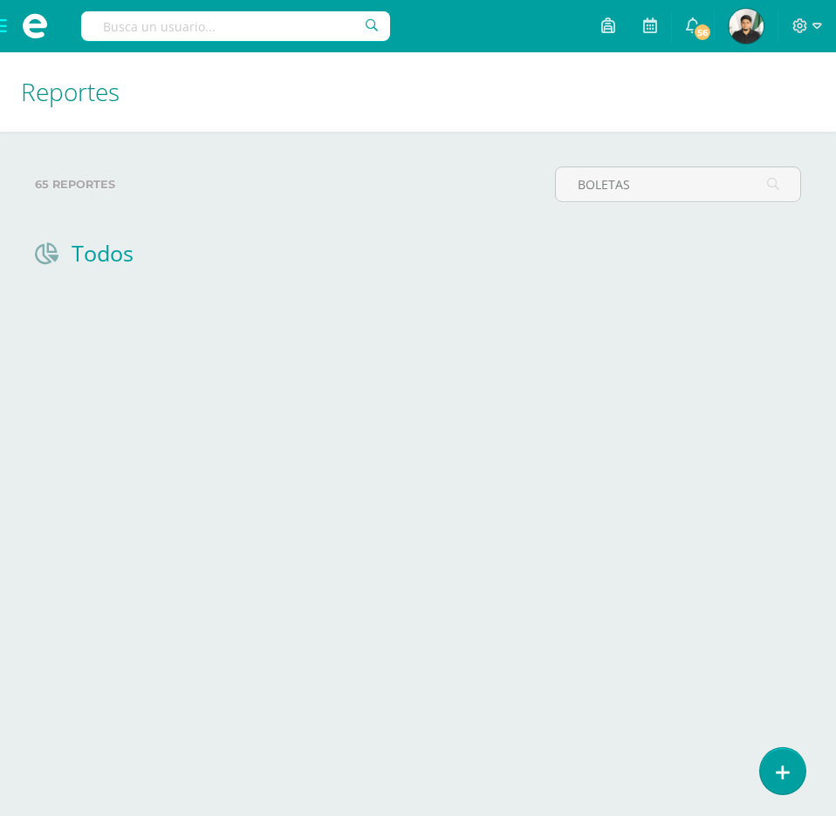
type input "BOLETAS"
click at [106, 256] on h1 "Todos" at bounding box center [103, 253] width 62 height 30
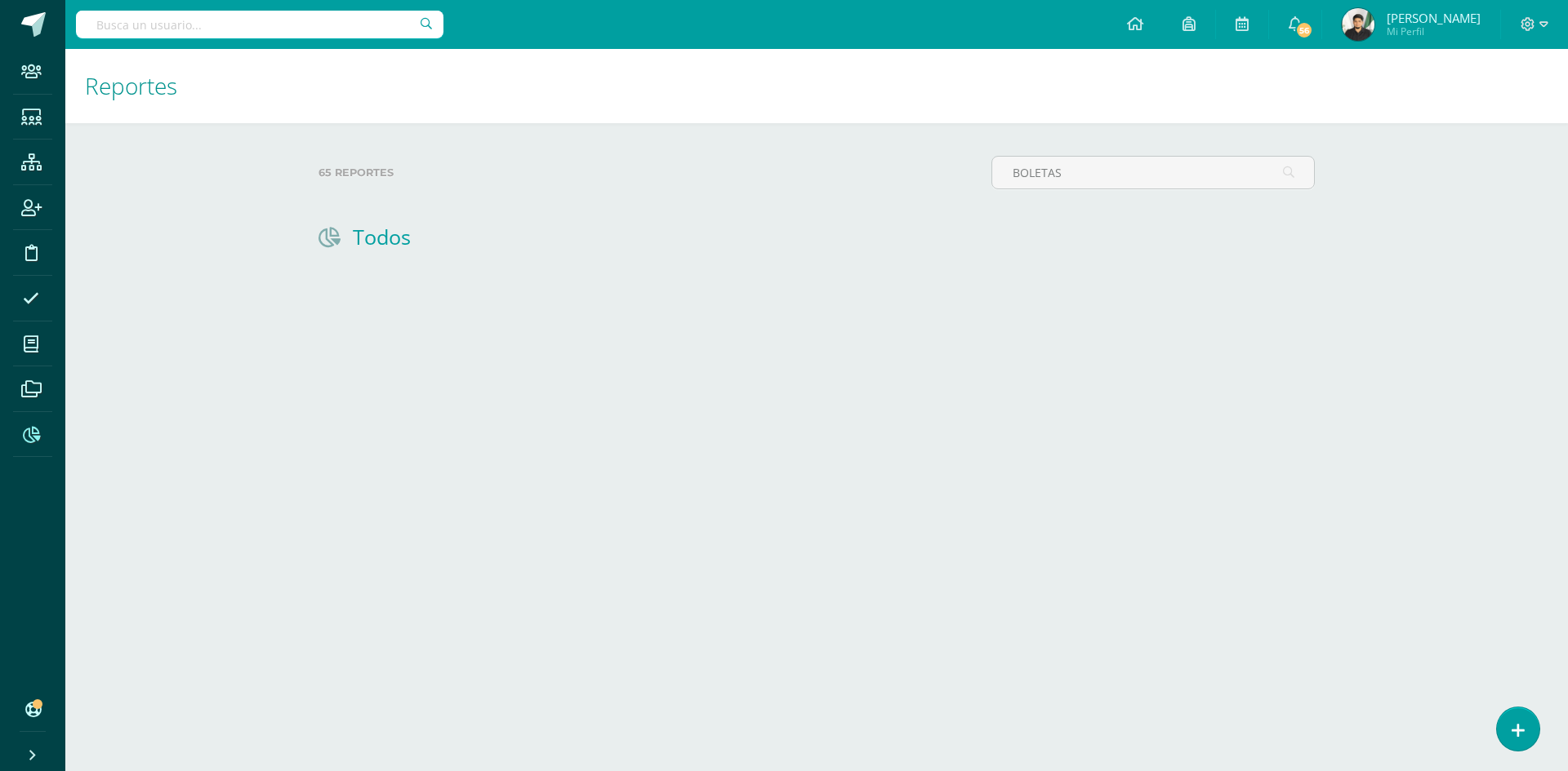
click at [332, 246] on icon at bounding box center [330, 237] width 22 height 21
click at [42, 428] on span at bounding box center [31, 434] width 37 height 36
drag, startPoint x: 1104, startPoint y: 182, endPoint x: 980, endPoint y: 182, distance: 124.0
click at [769, 182] on div "65 reportes BOLETAS" at bounding box center [816, 180] width 1009 height 47
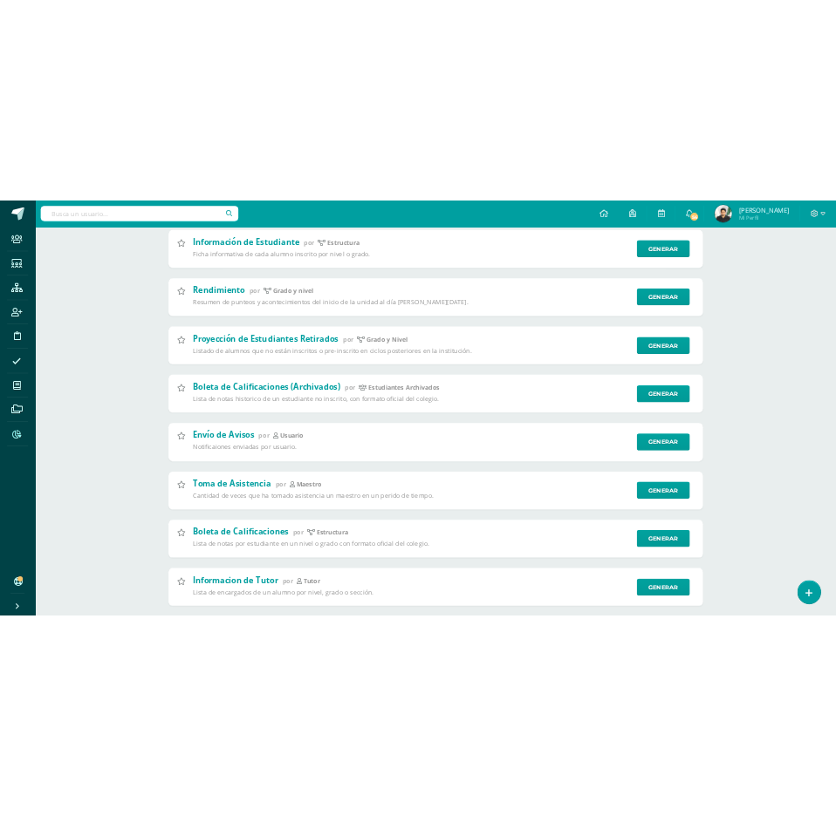
scroll to position [777, 0]
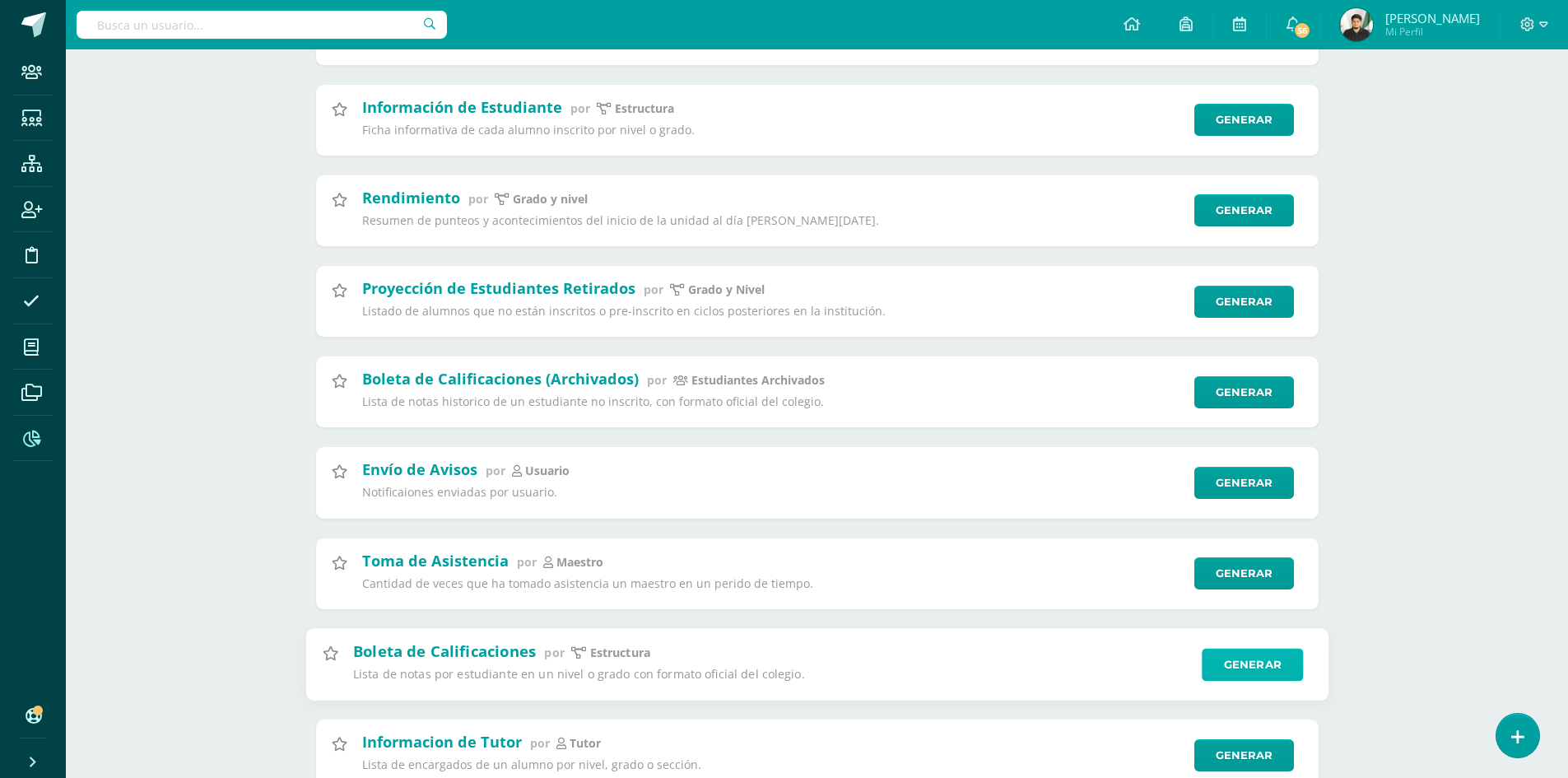
click at [1241, 667] on link "Generar" at bounding box center [1252, 664] width 101 height 33
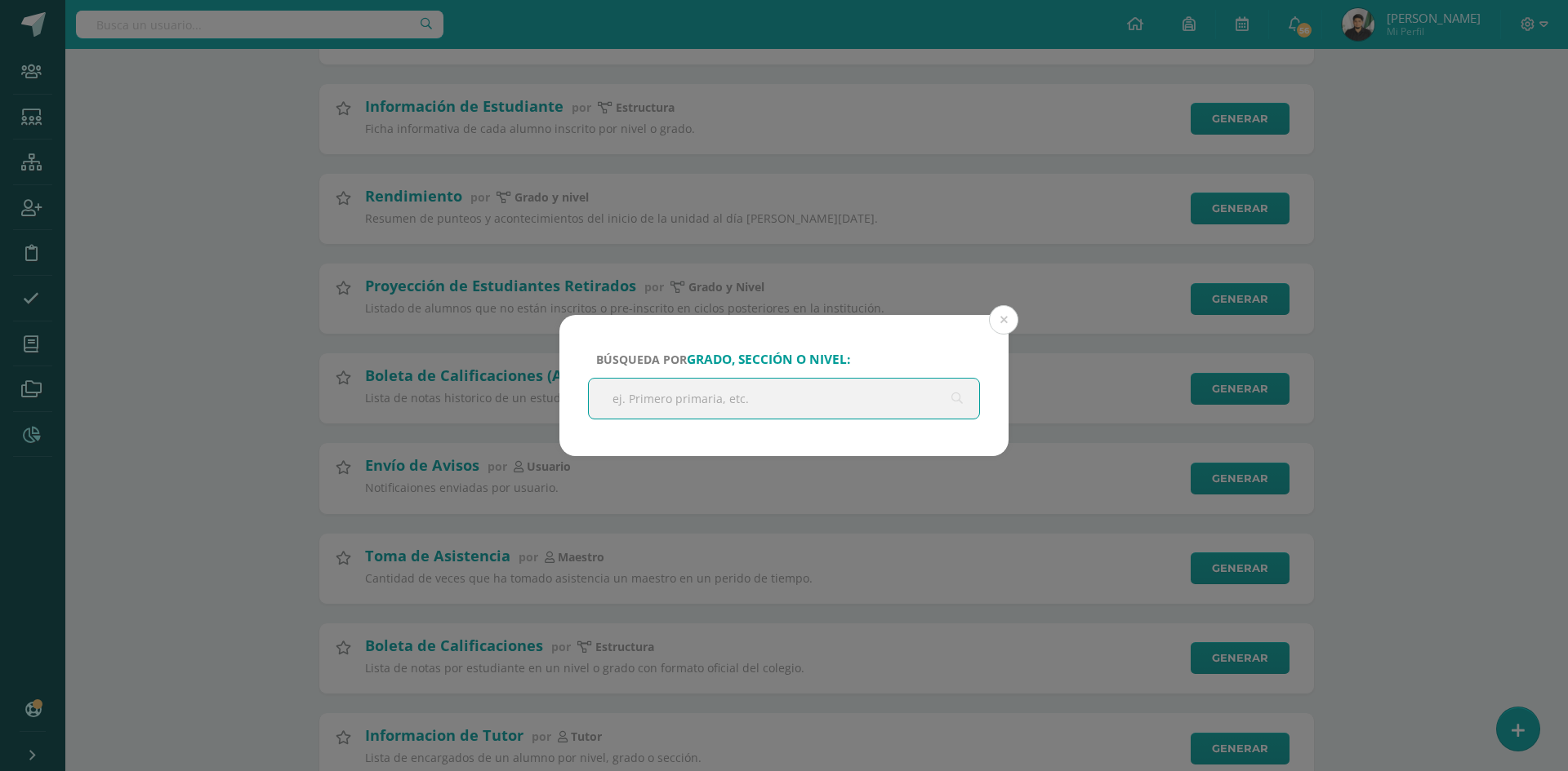
click at [724, 395] on input "text" at bounding box center [784, 399] width 390 height 40
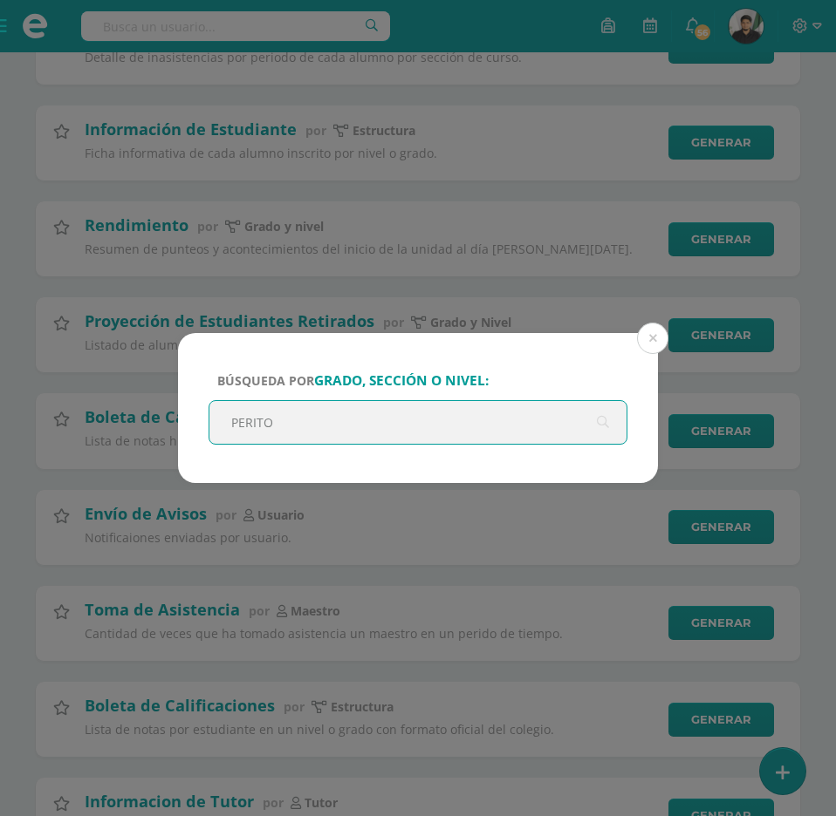
click at [426, 414] on input "PERITO" at bounding box center [417, 422] width 417 height 43
click at [481, 429] on input "PERITO" at bounding box center [417, 422] width 417 height 43
type input "PERITO"
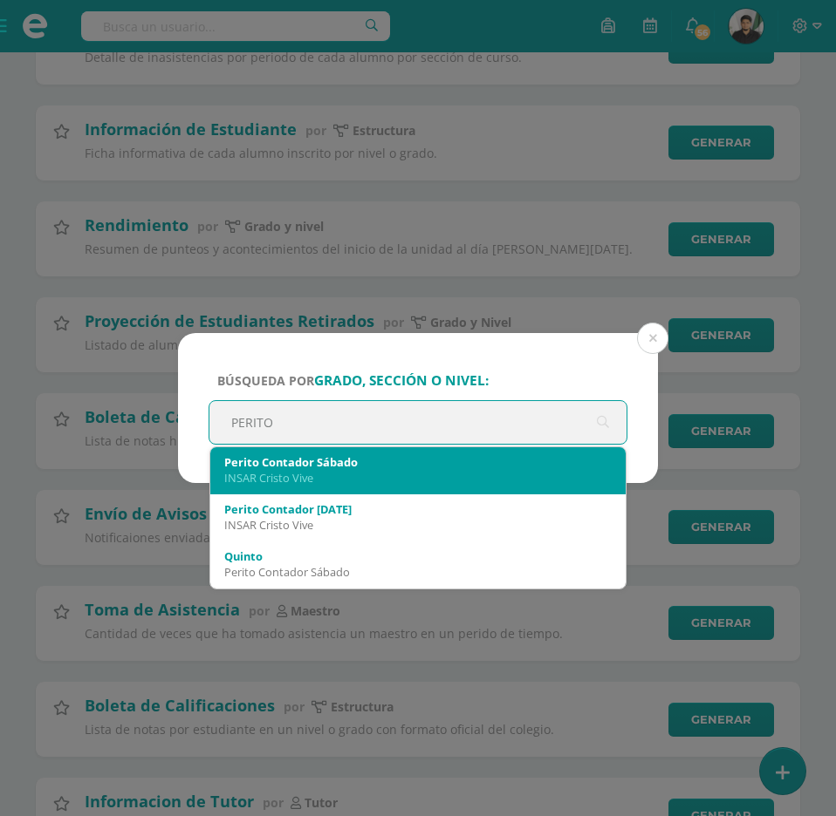
click at [348, 475] on div "INSAR Cristo Vive" at bounding box center [417, 478] width 387 height 16
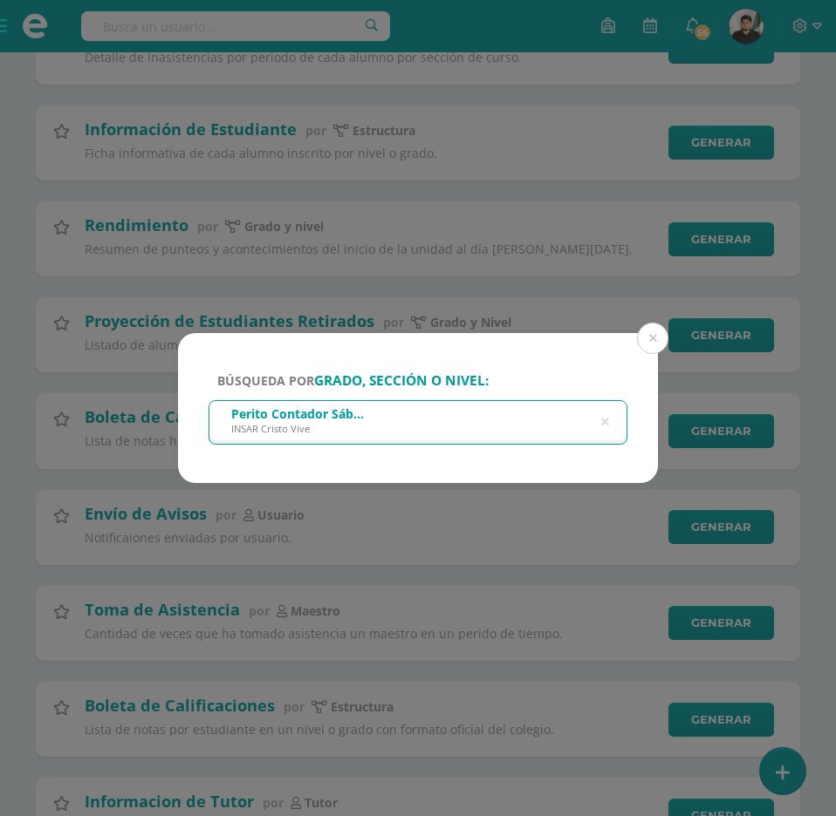
click at [546, 364] on div "Búsqueda por grado, sección o nivel: Perito Contador [DATE] INSAR Cristo Vive P…" at bounding box center [418, 408] width 480 height 151
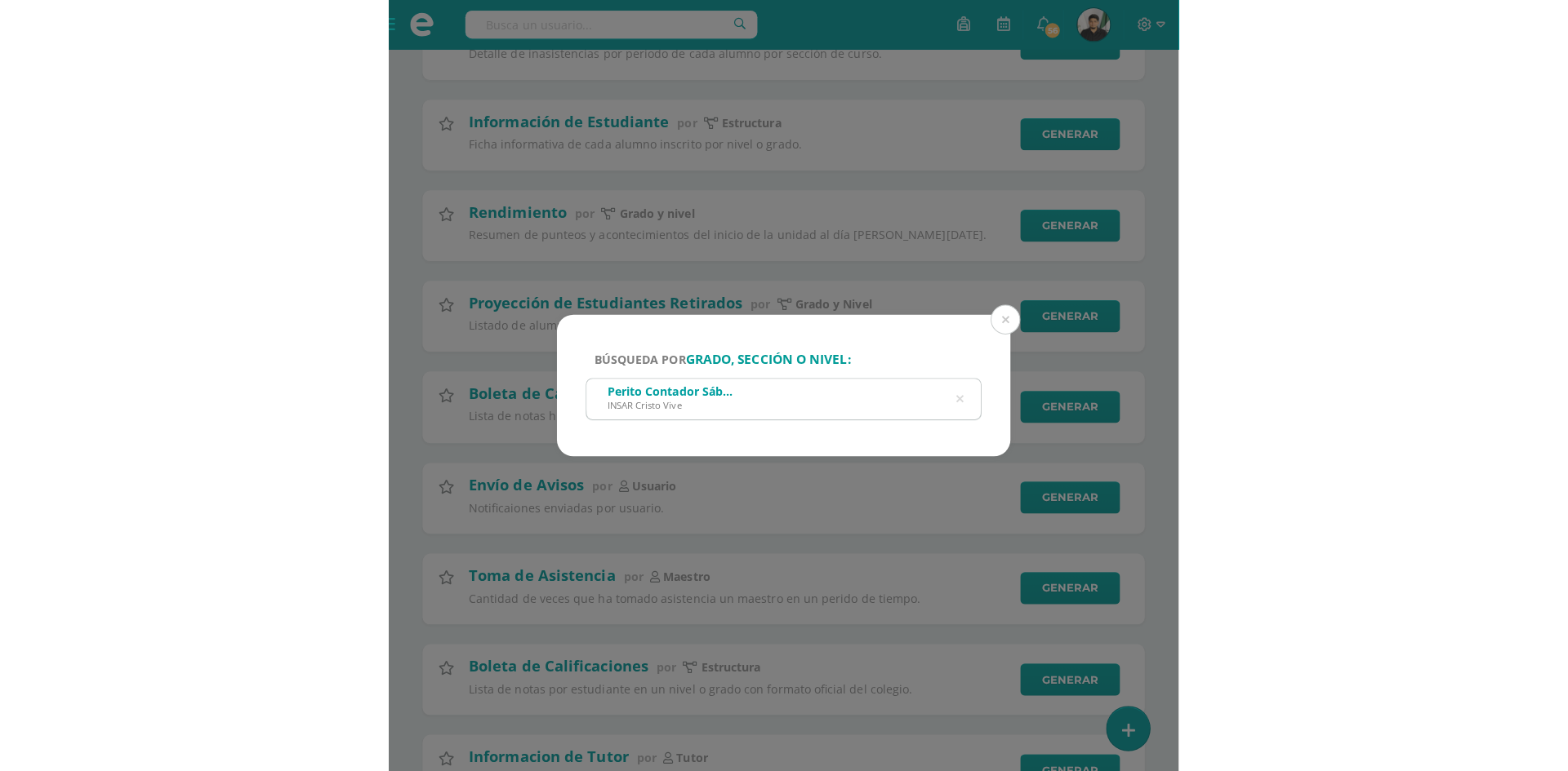
scroll to position [712, 0]
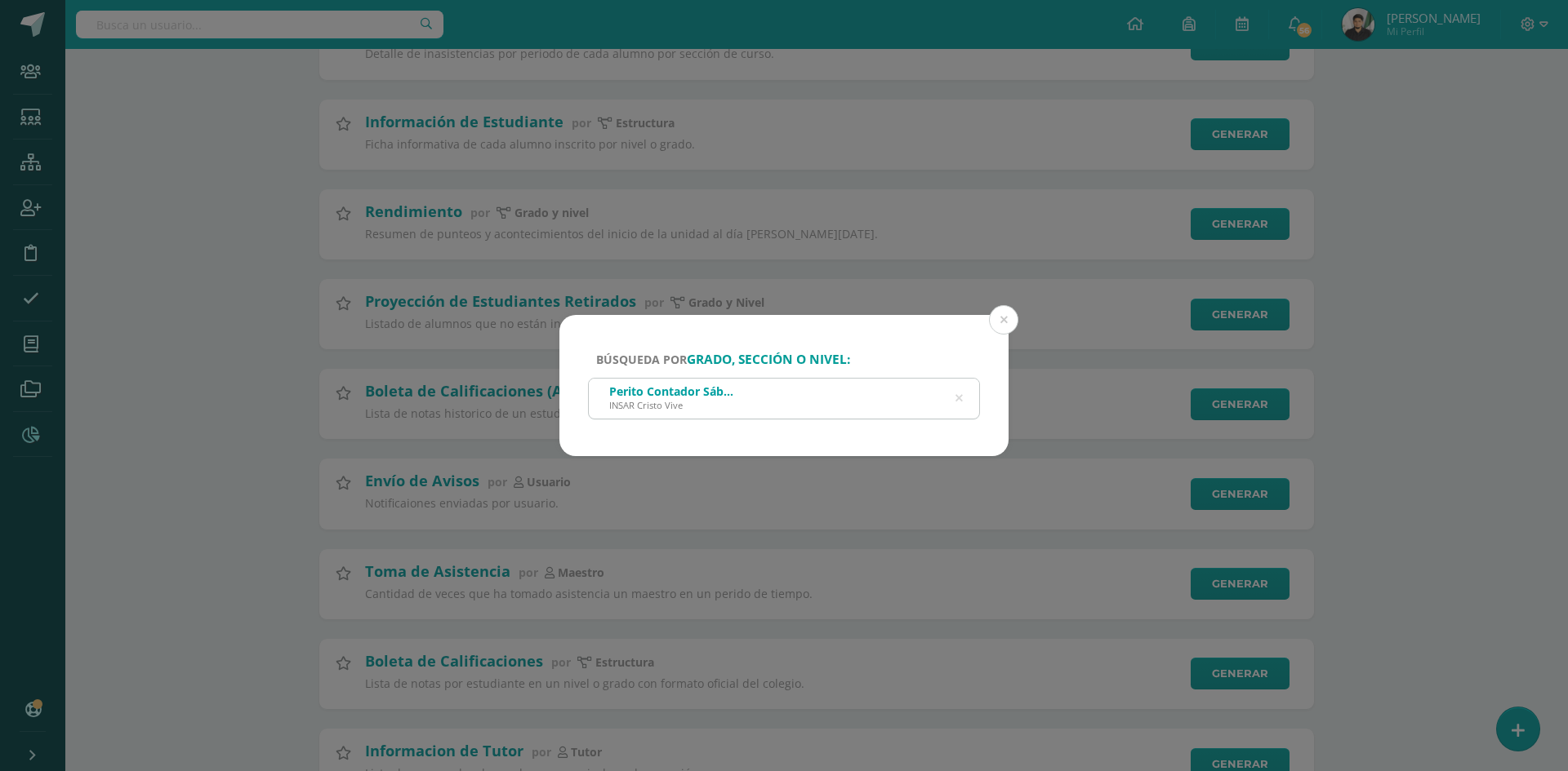
click at [733, 402] on div "INSAR Cristo Vive" at bounding box center [672, 404] width 126 height 12
click at [962, 397] on div "Perito Contador [DATE] INSAR Cristo Vive" at bounding box center [784, 397] width 390 height 36
click at [959, 398] on icon at bounding box center [959, 398] width 35 height 35
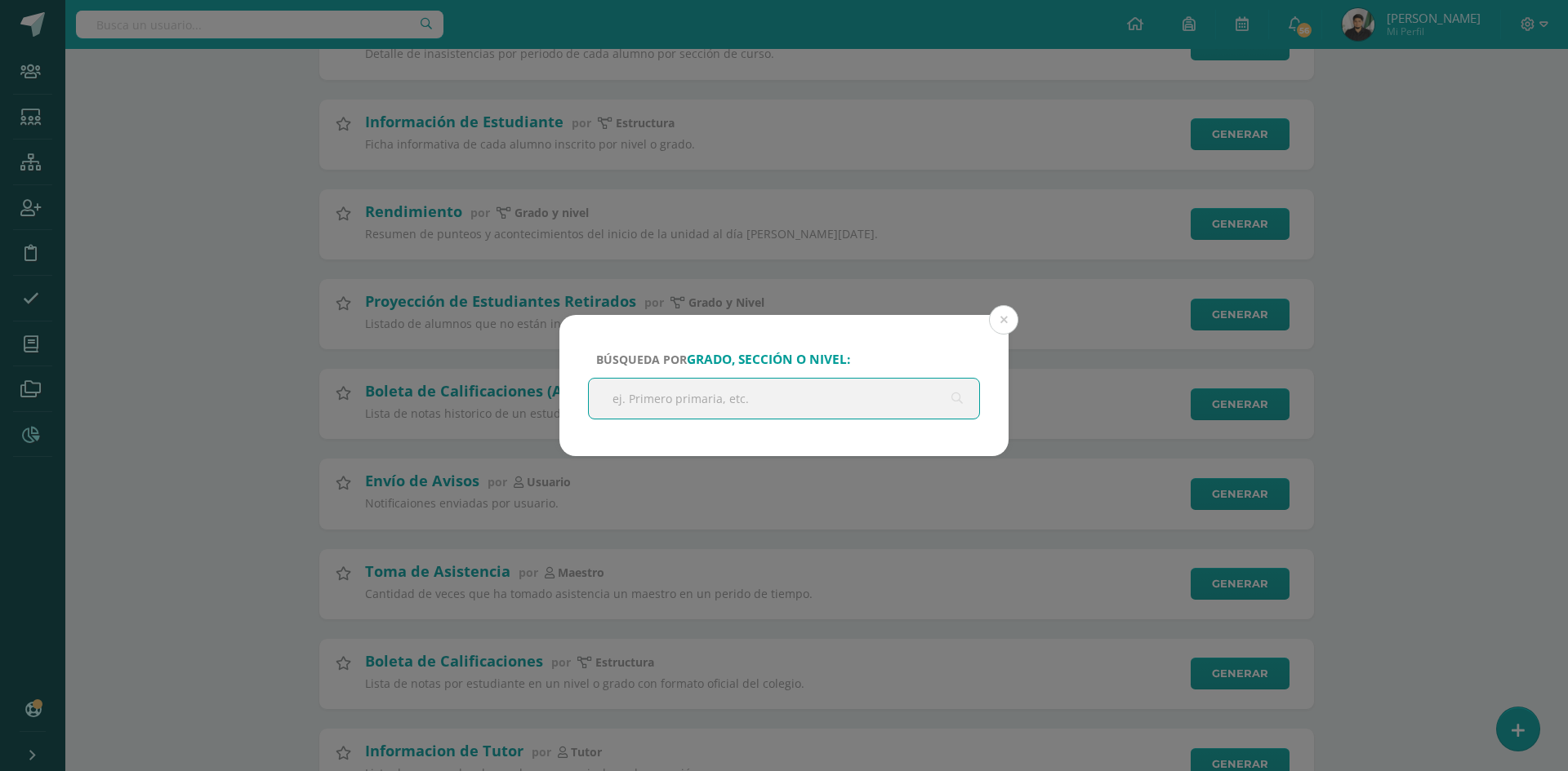
click at [806, 402] on input "text" at bounding box center [784, 399] width 390 height 40
type input "PERITO"
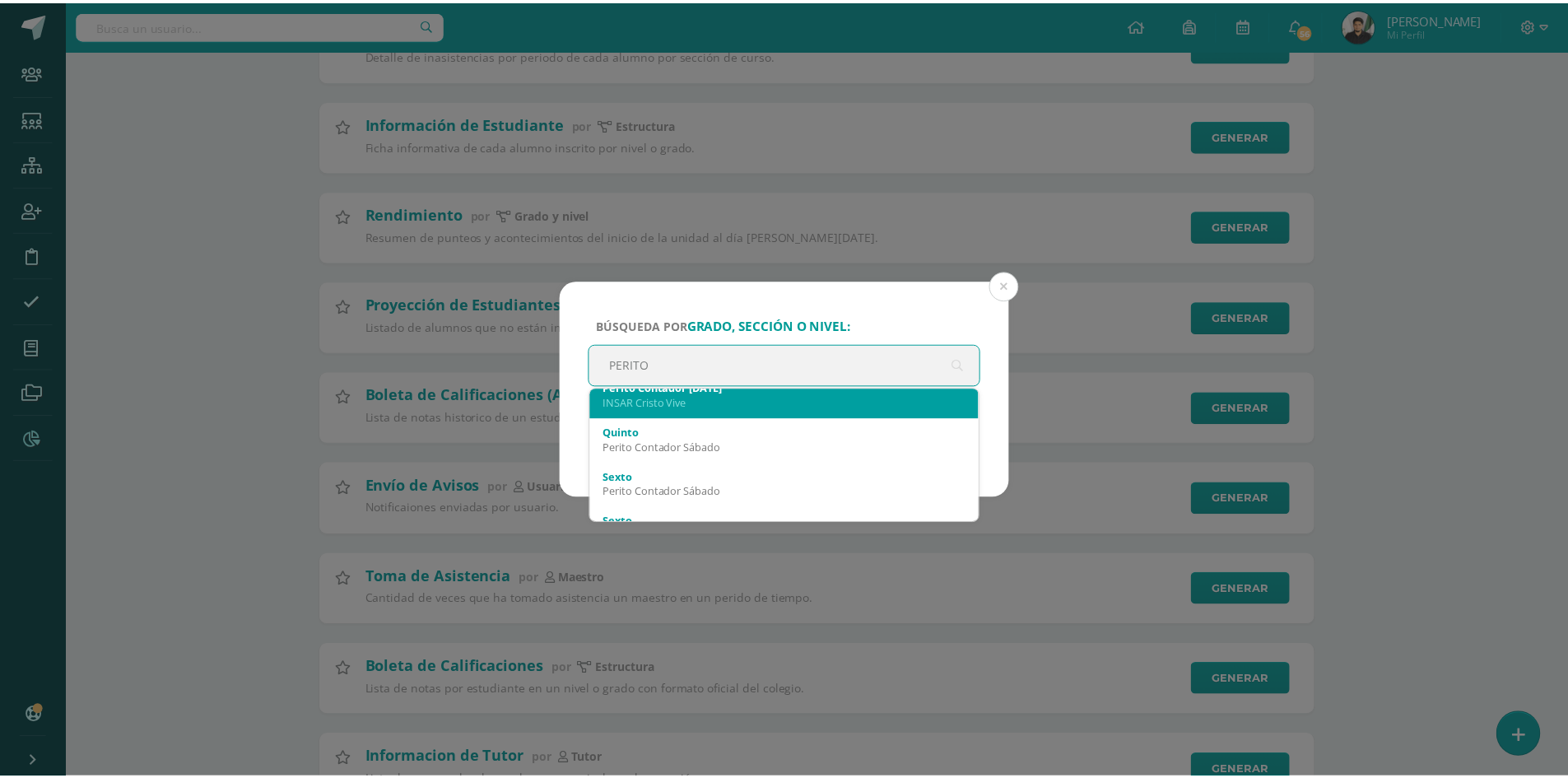
scroll to position [82, 0]
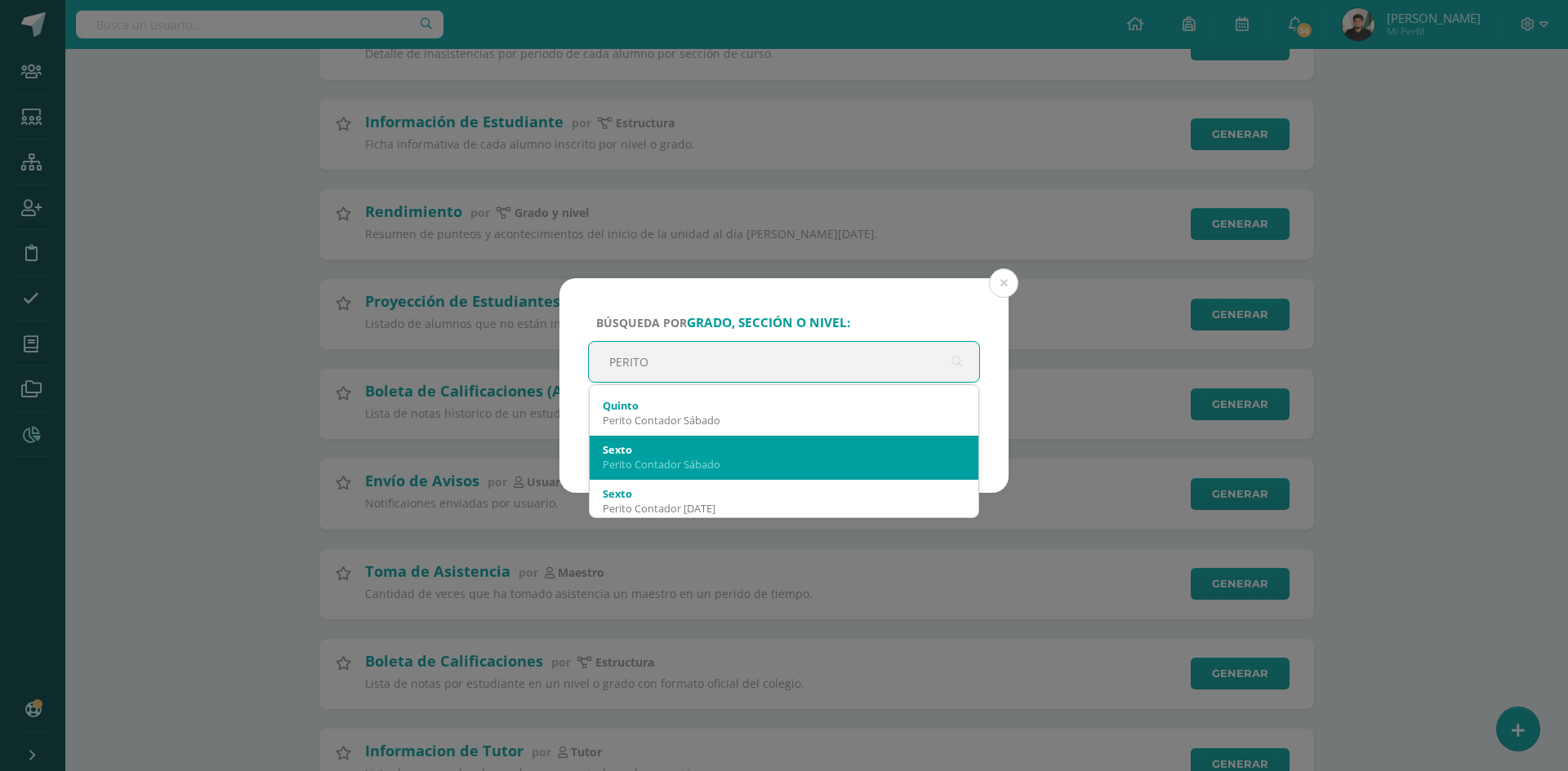
click at [753, 458] on div "Perito Contador Sábado" at bounding box center [784, 464] width 362 height 15
click at [0, 0] on div "Ciclo: 2025 2025 2024 2023 2022 2021 Unidad: Unidad 1 Unidad 1 Unidad 2 Unidad …" at bounding box center [0, 0] width 0 height 0
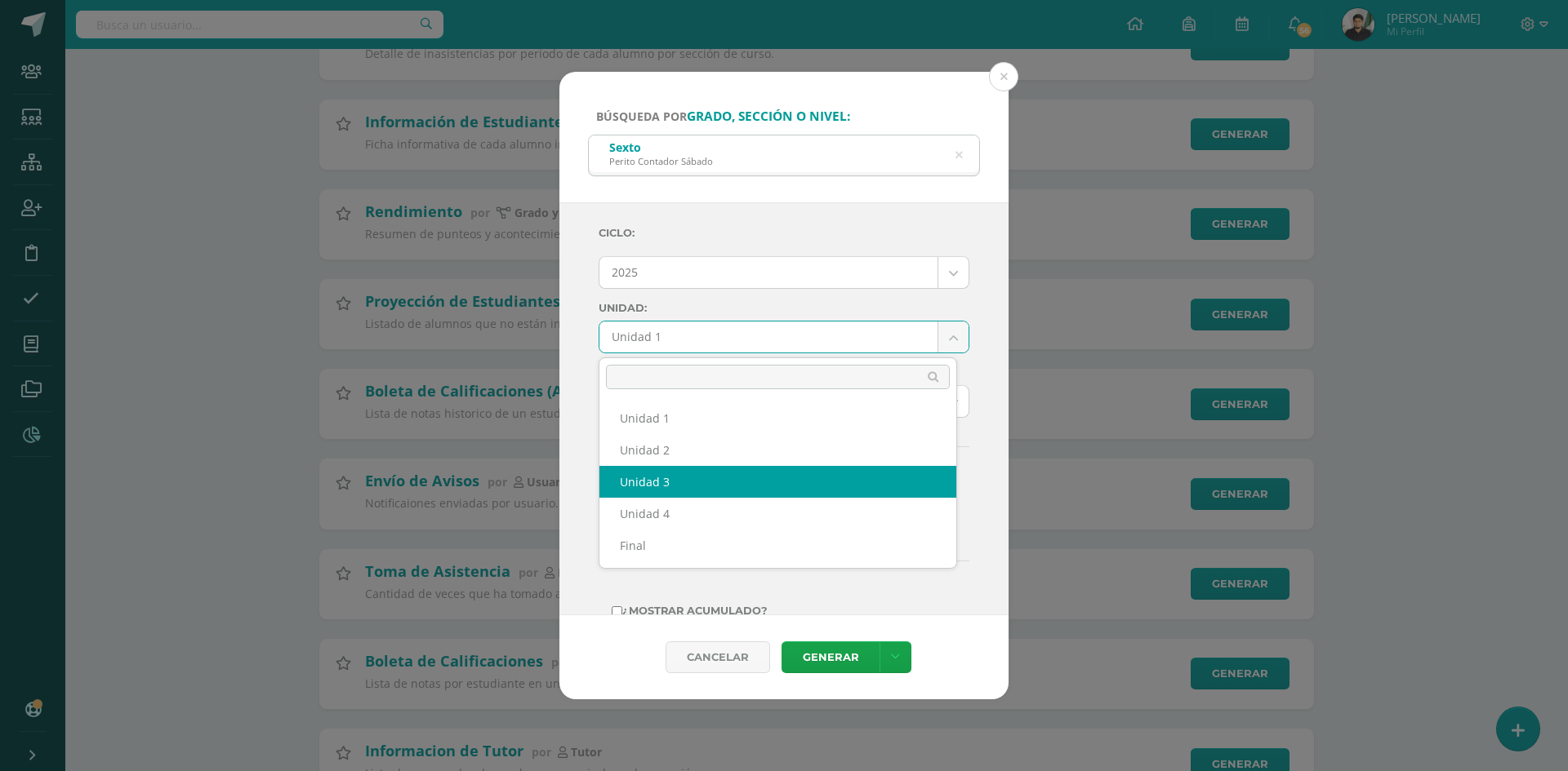
select select "Unidad 3"
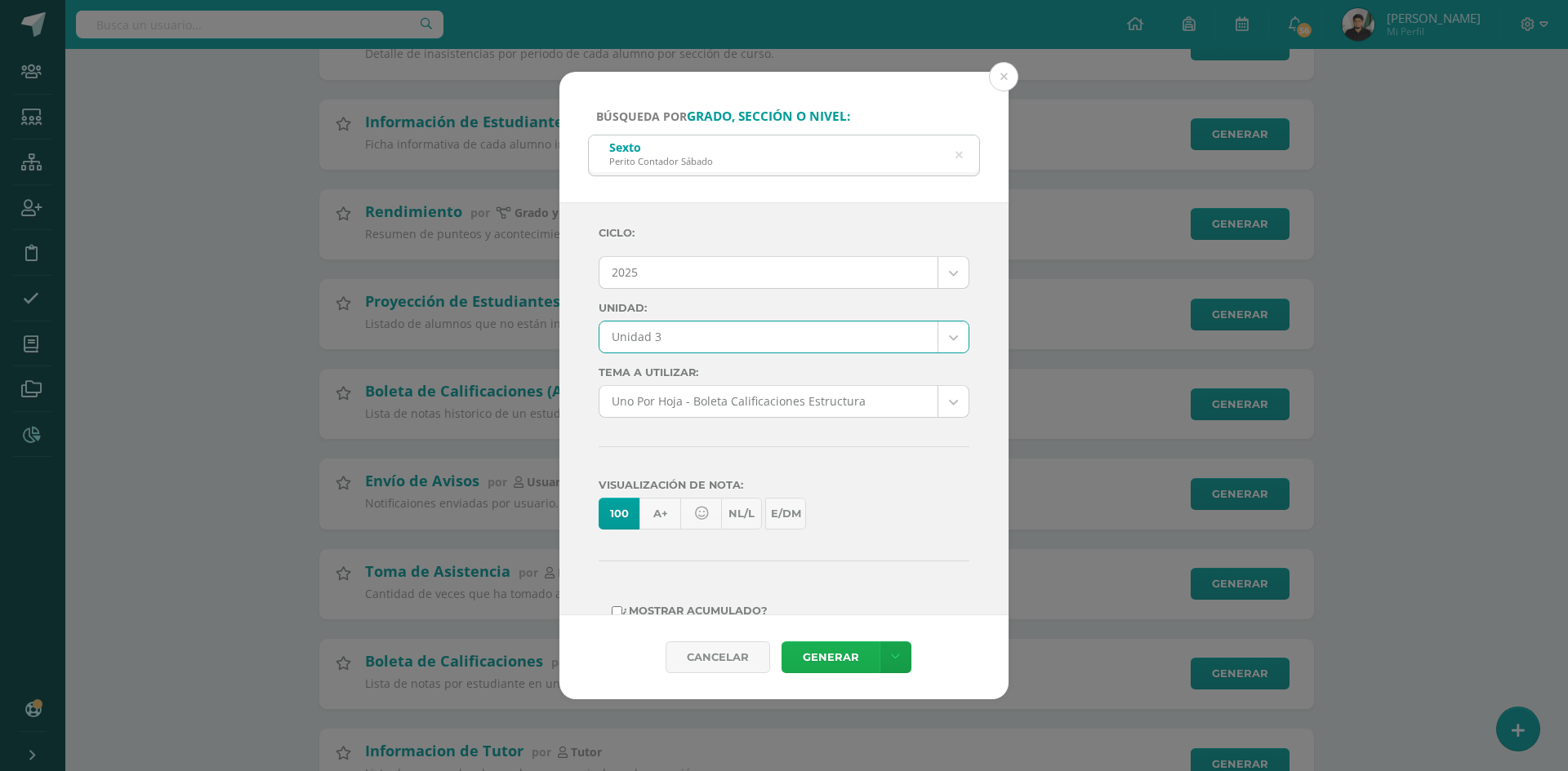
click at [828, 651] on link "Generar" at bounding box center [830, 658] width 98 height 32
click at [939, 153] on div "Sexto Perito Contador [DATE]" at bounding box center [784, 153] width 390 height 36
click at [851, 656] on link "Generar" at bounding box center [830, 658] width 98 height 32
click at [997, 76] on button at bounding box center [1003, 76] width 29 height 29
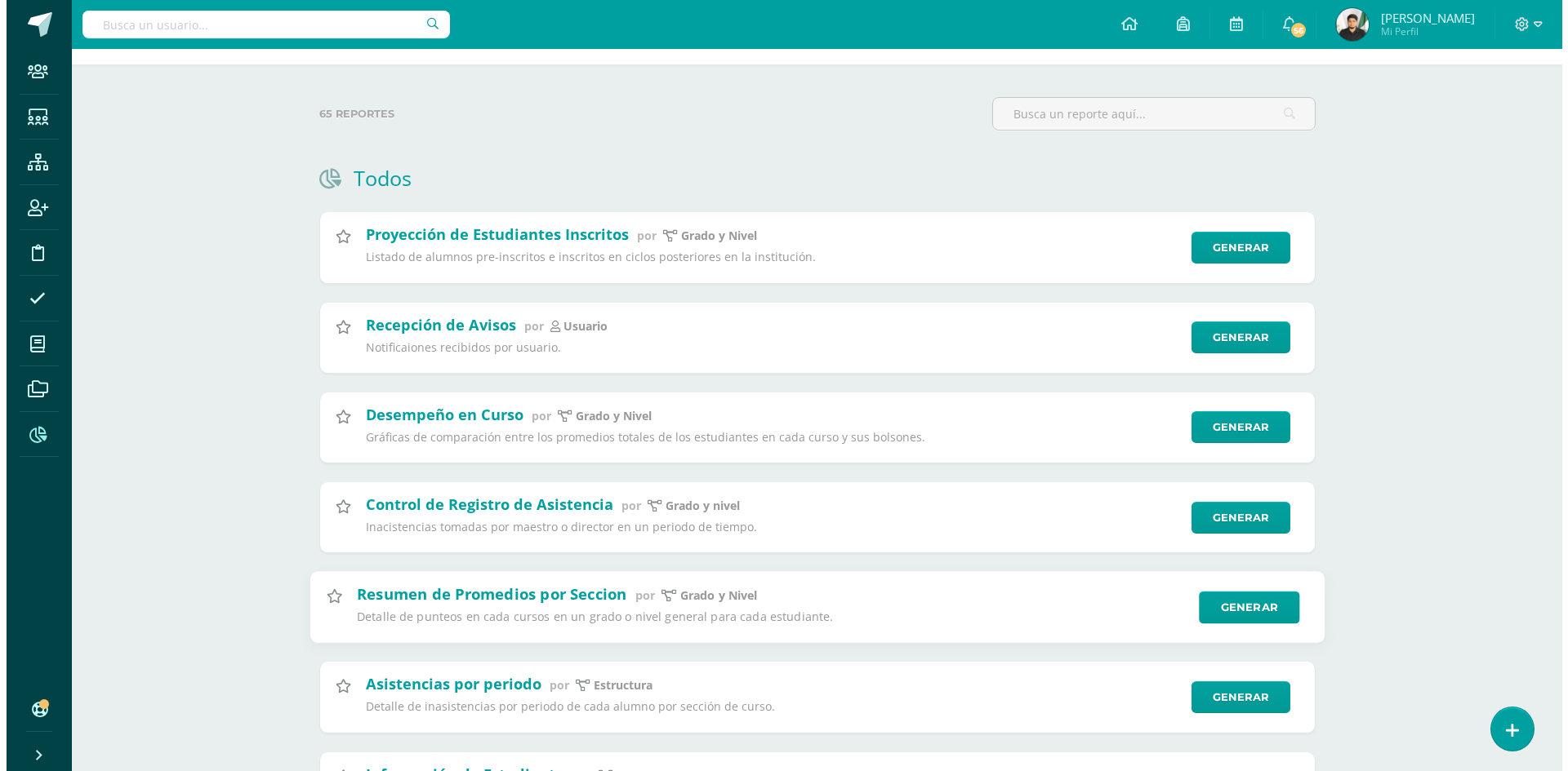
scroll to position [0, 0]
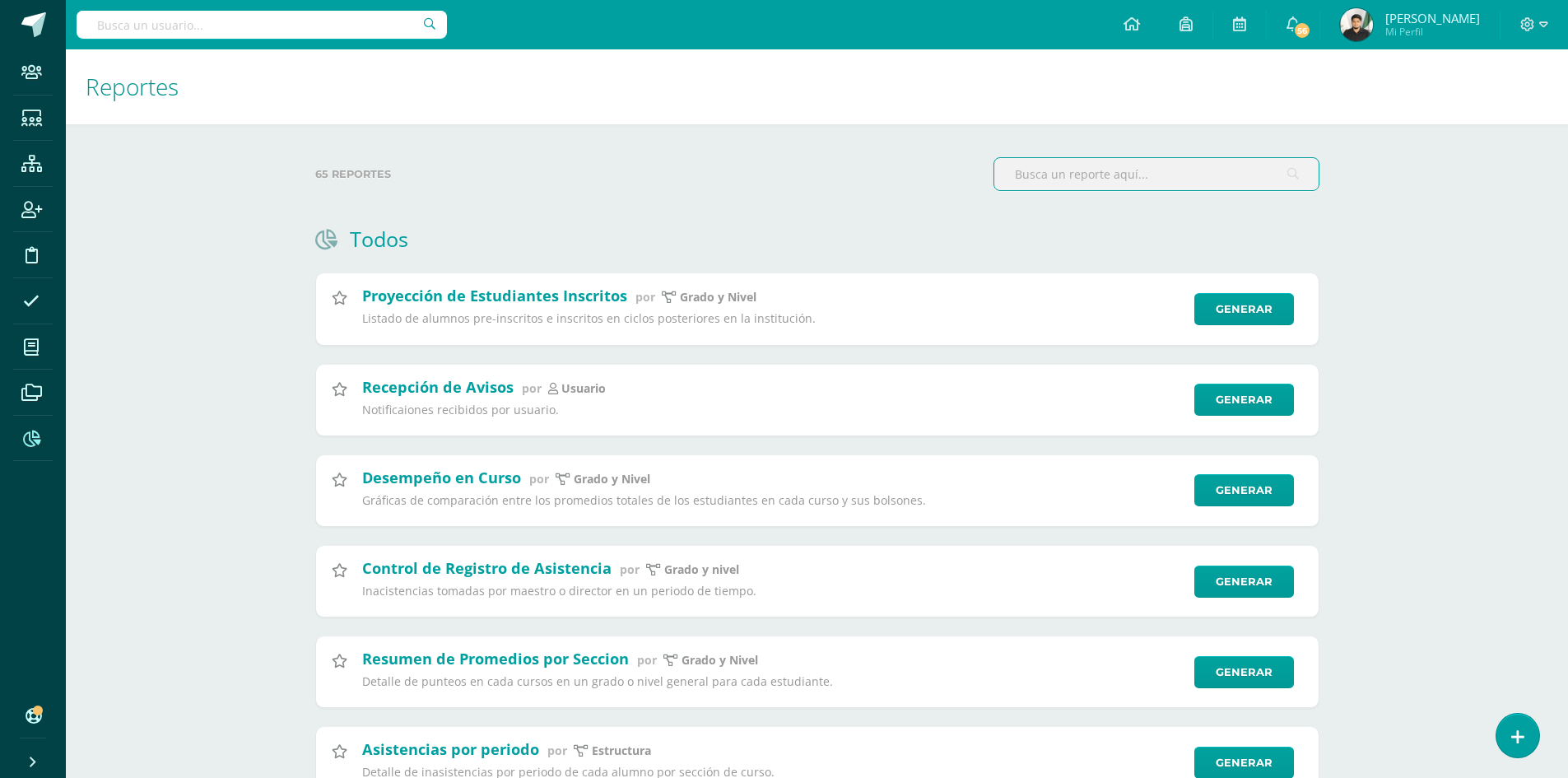
click at [1118, 175] on input "text" at bounding box center [1157, 174] width 325 height 32
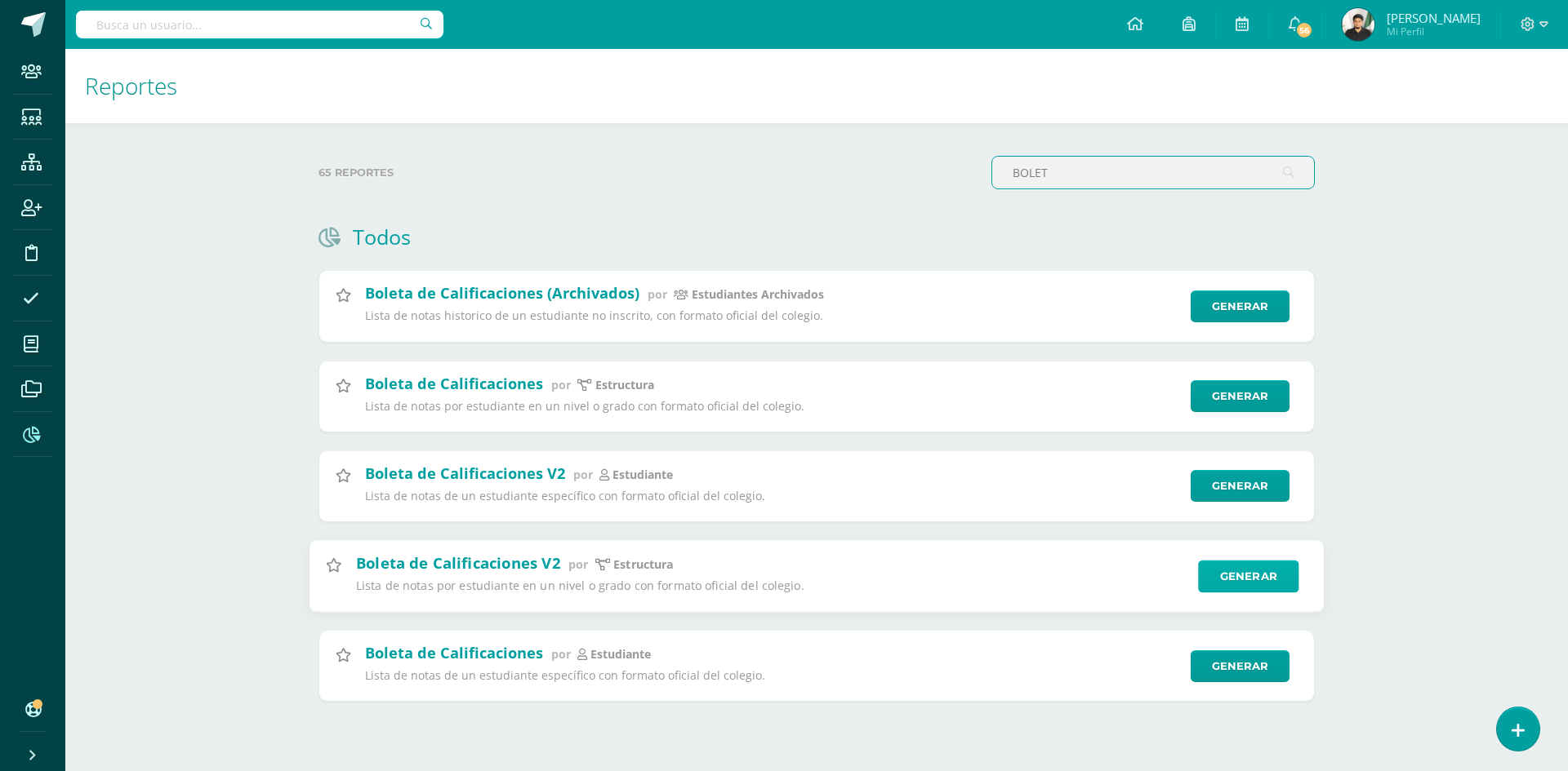
type input "BOLET"
click at [1264, 580] on link "Generar" at bounding box center [1247, 575] width 100 height 33
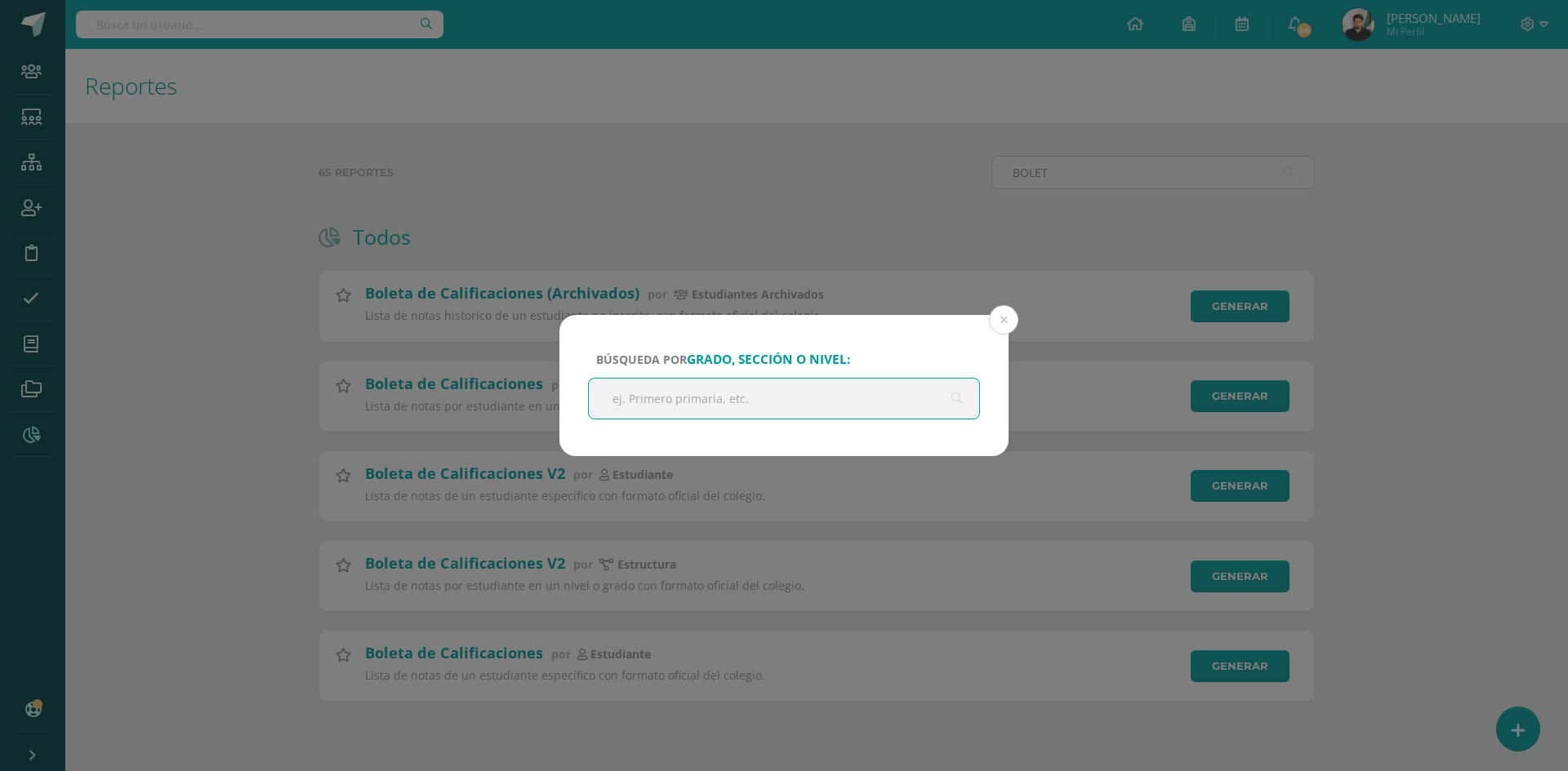
click at [801, 404] on input "text" at bounding box center [784, 399] width 390 height 40
type input "PERITO"
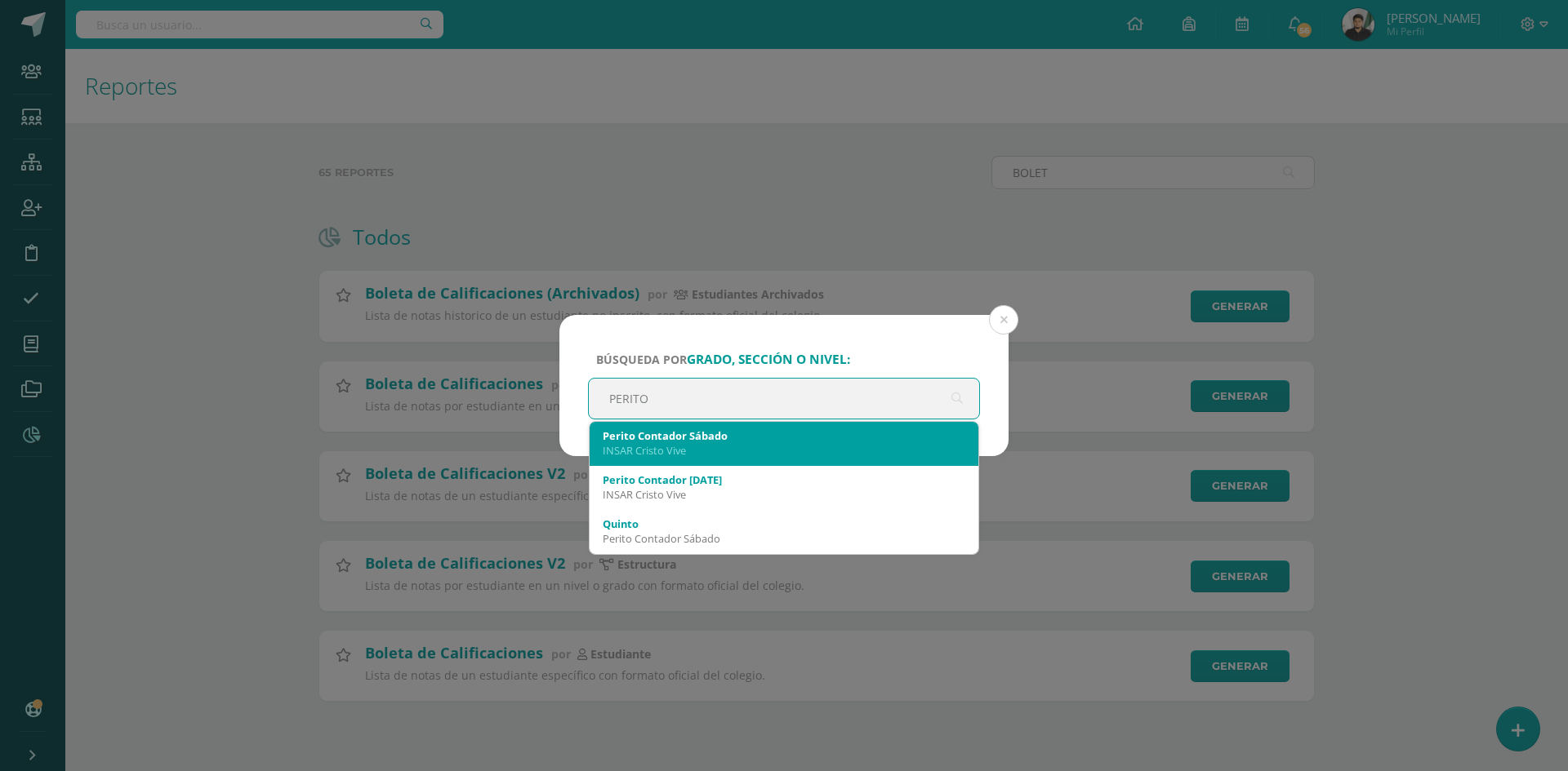
scroll to position [81, 0]
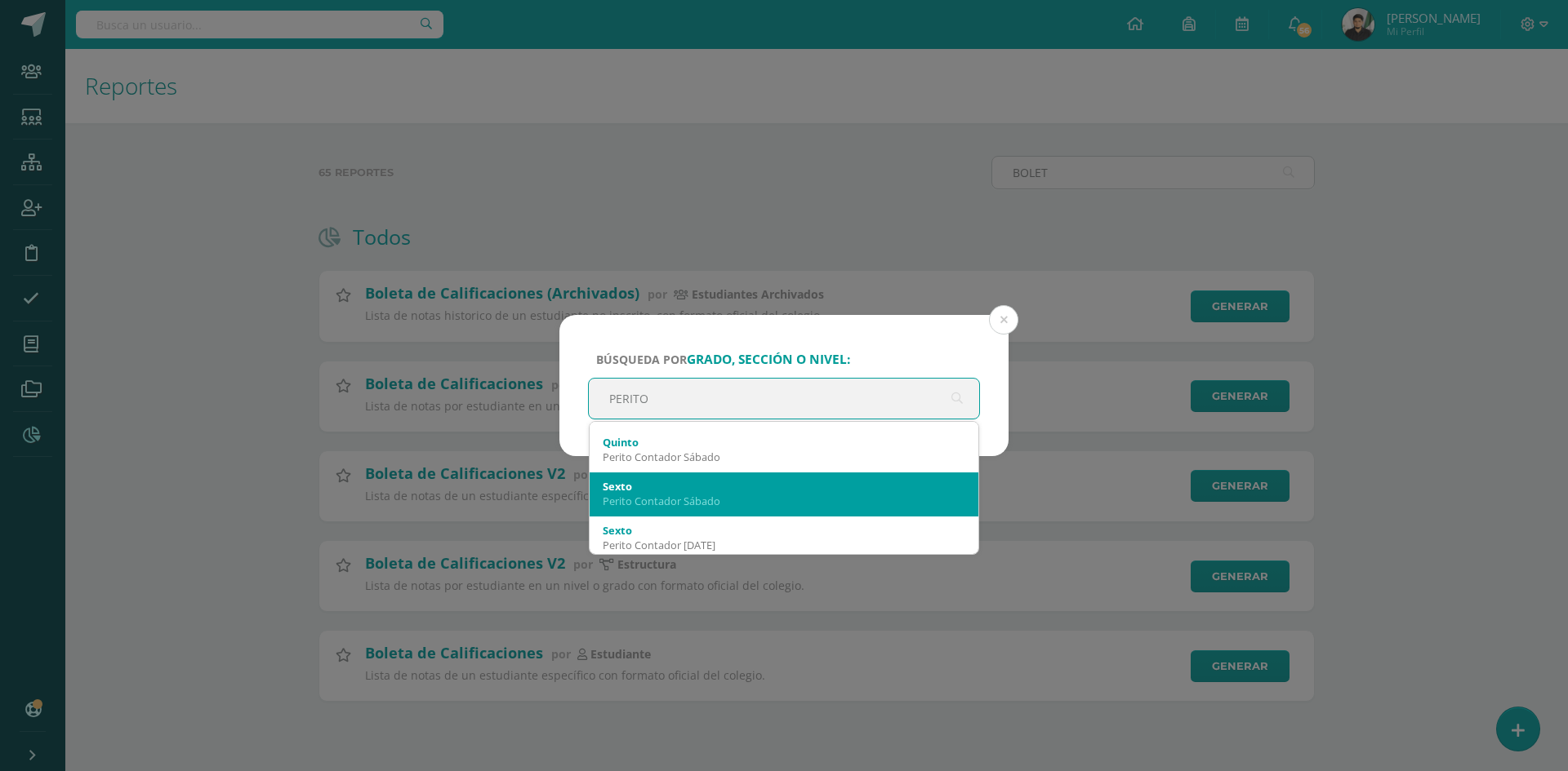
click at [753, 498] on div "Perito Contador Sábado" at bounding box center [784, 502] width 362 height 15
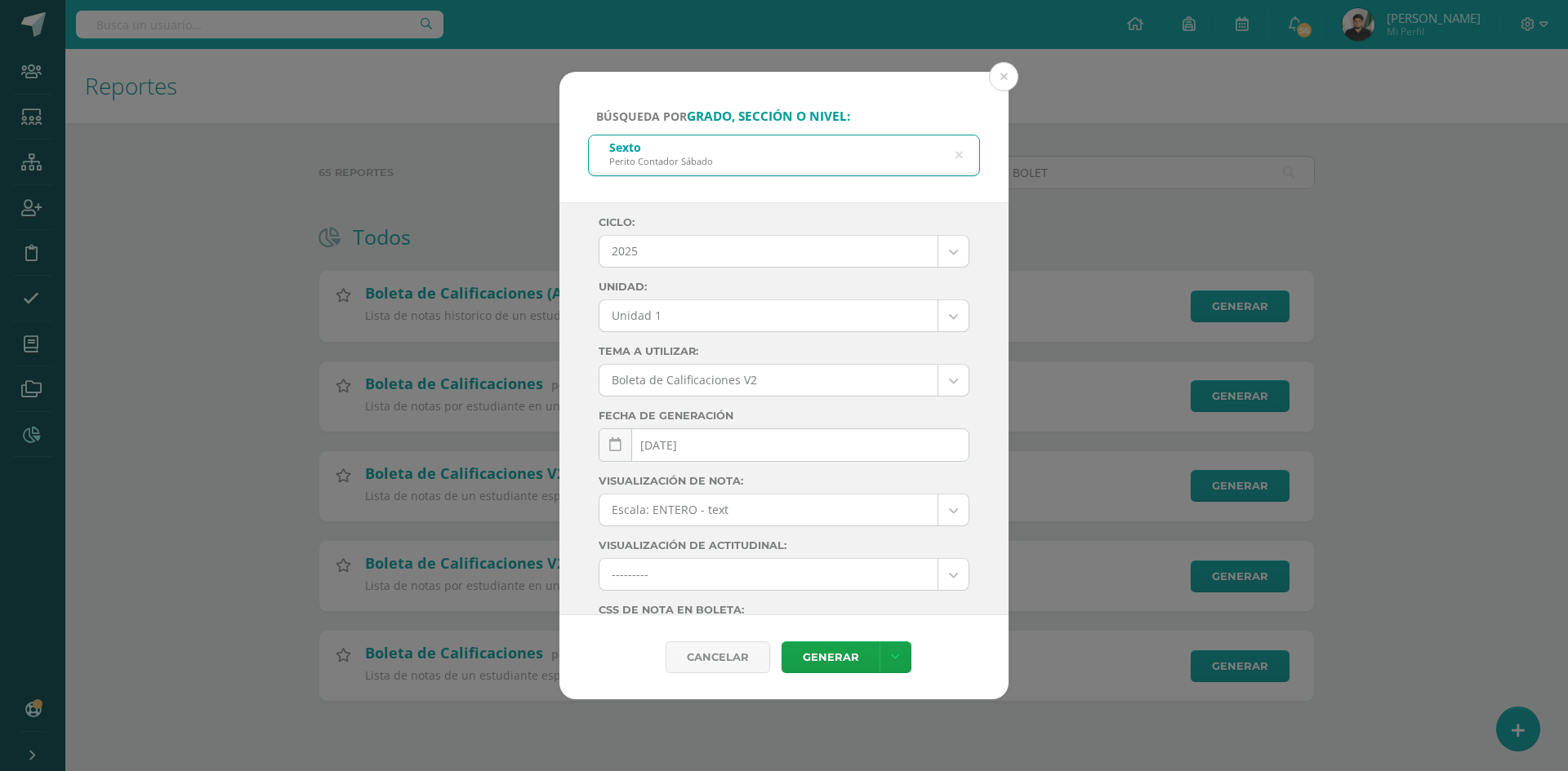
click at [935, 385] on body "Búsqueda por grado, sección o nivel: Sexto Perito Contador [DATE] PERITO Ciclo:…" at bounding box center [784, 376] width 1568 height 753
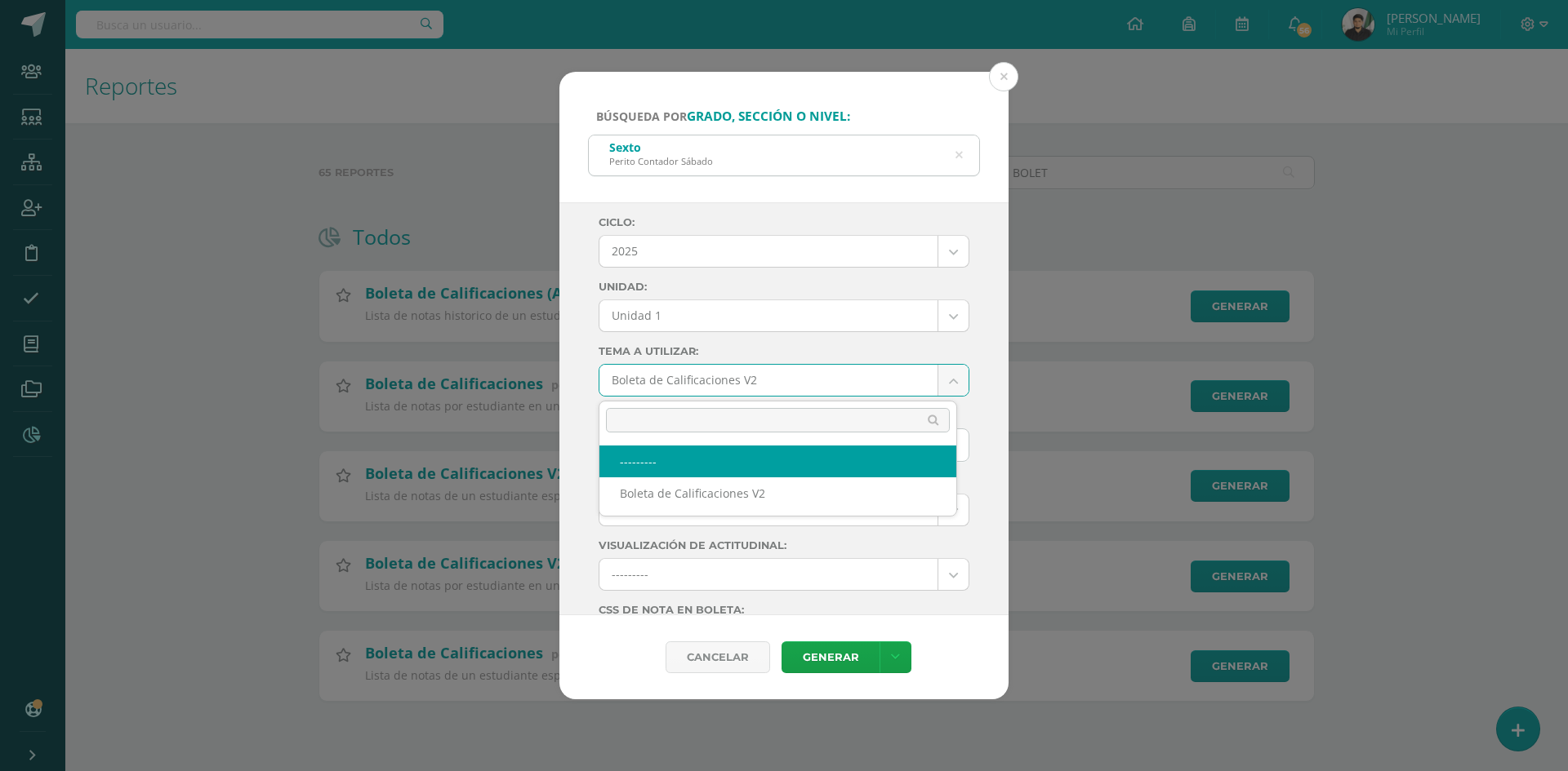
click at [941, 383] on body "Búsqueda por grado, sección o nivel: Sexto Perito Contador [DATE] PERITO Ciclo:…" at bounding box center [784, 376] width 1568 height 753
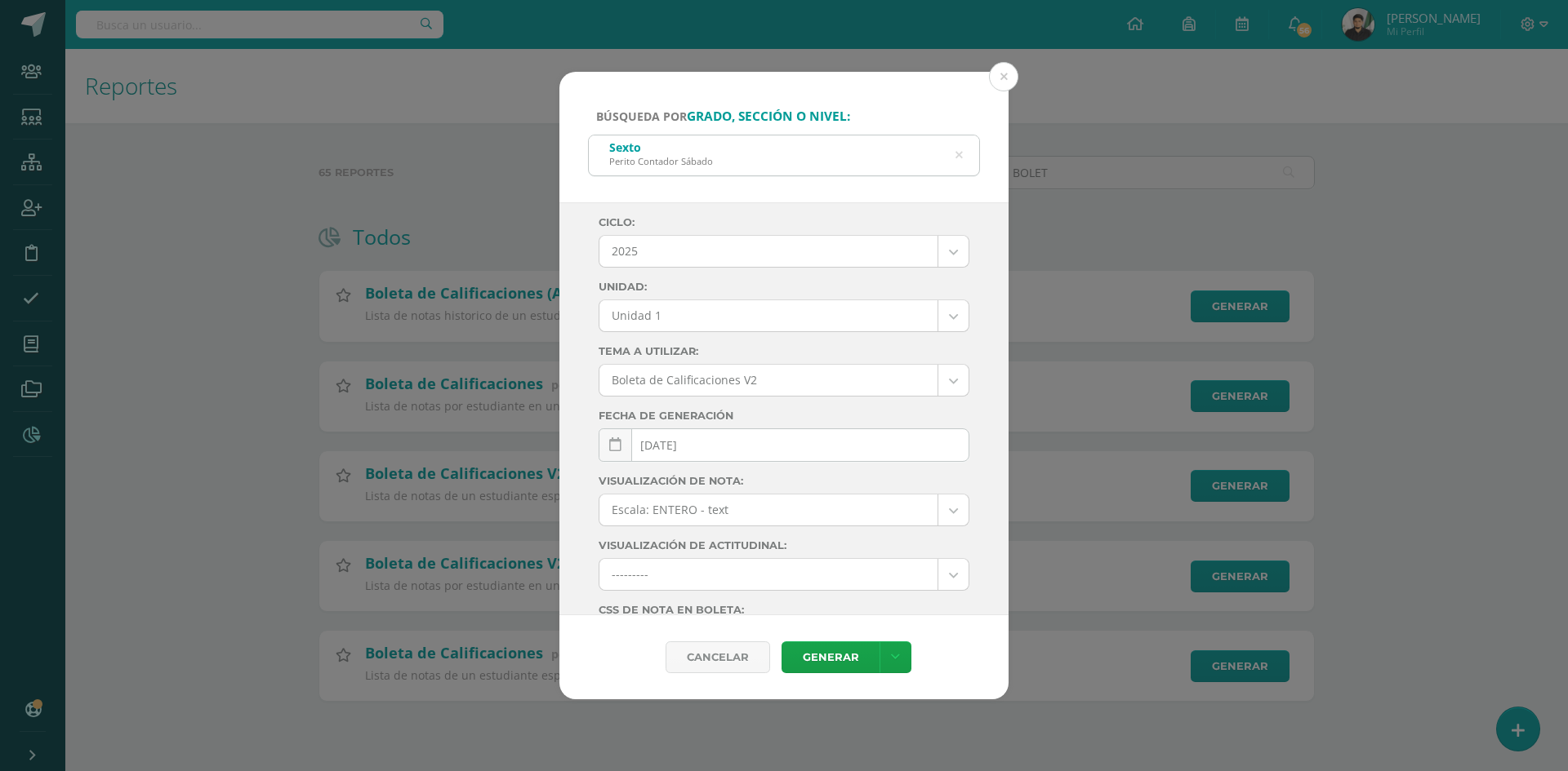
click at [935, 318] on body "Búsqueda por grado, sección o nivel: Sexto Perito Contador [DATE] PERITO Ciclo:…" at bounding box center [784, 376] width 1568 height 753
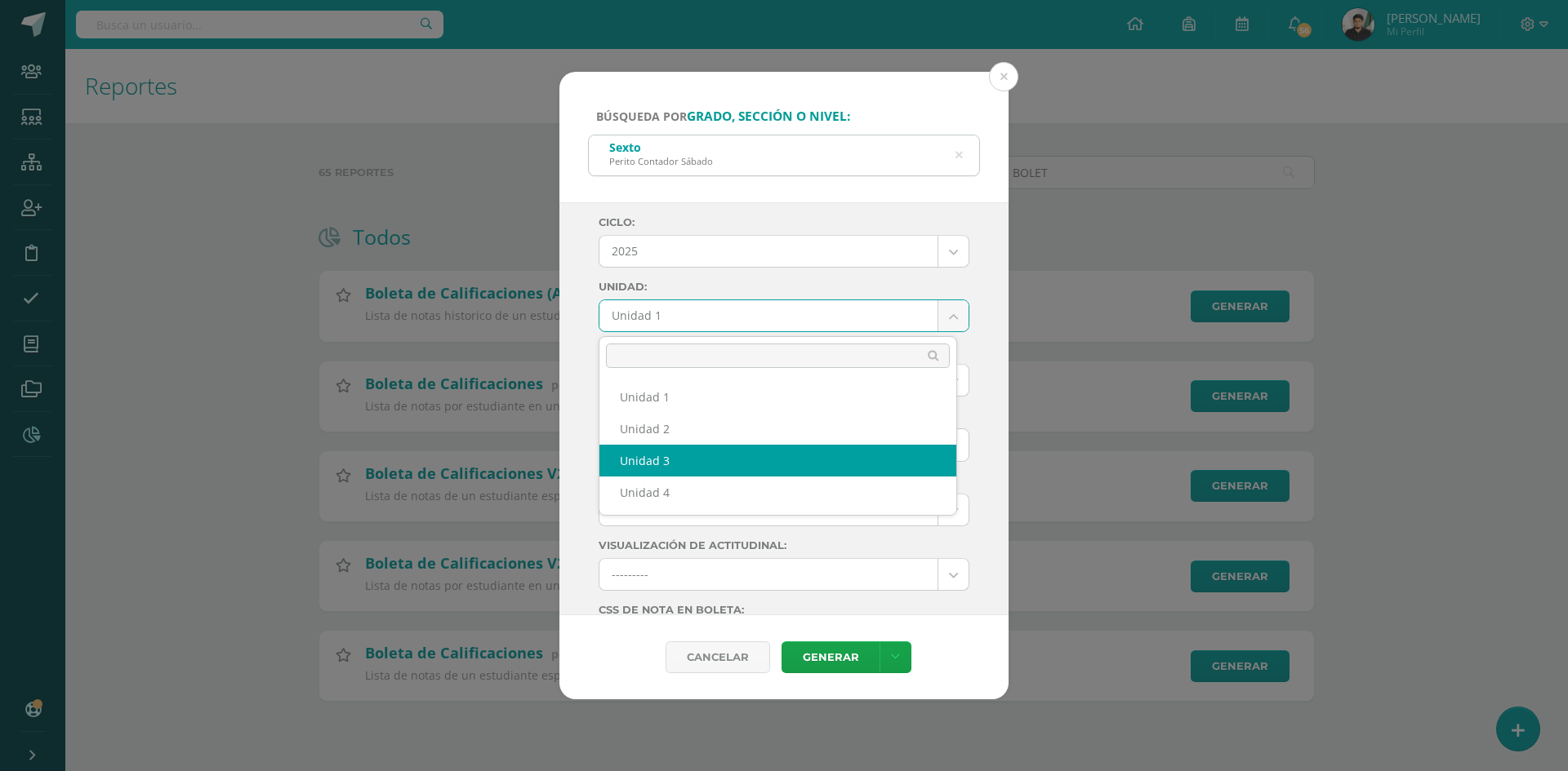
select select "Unidad 3"
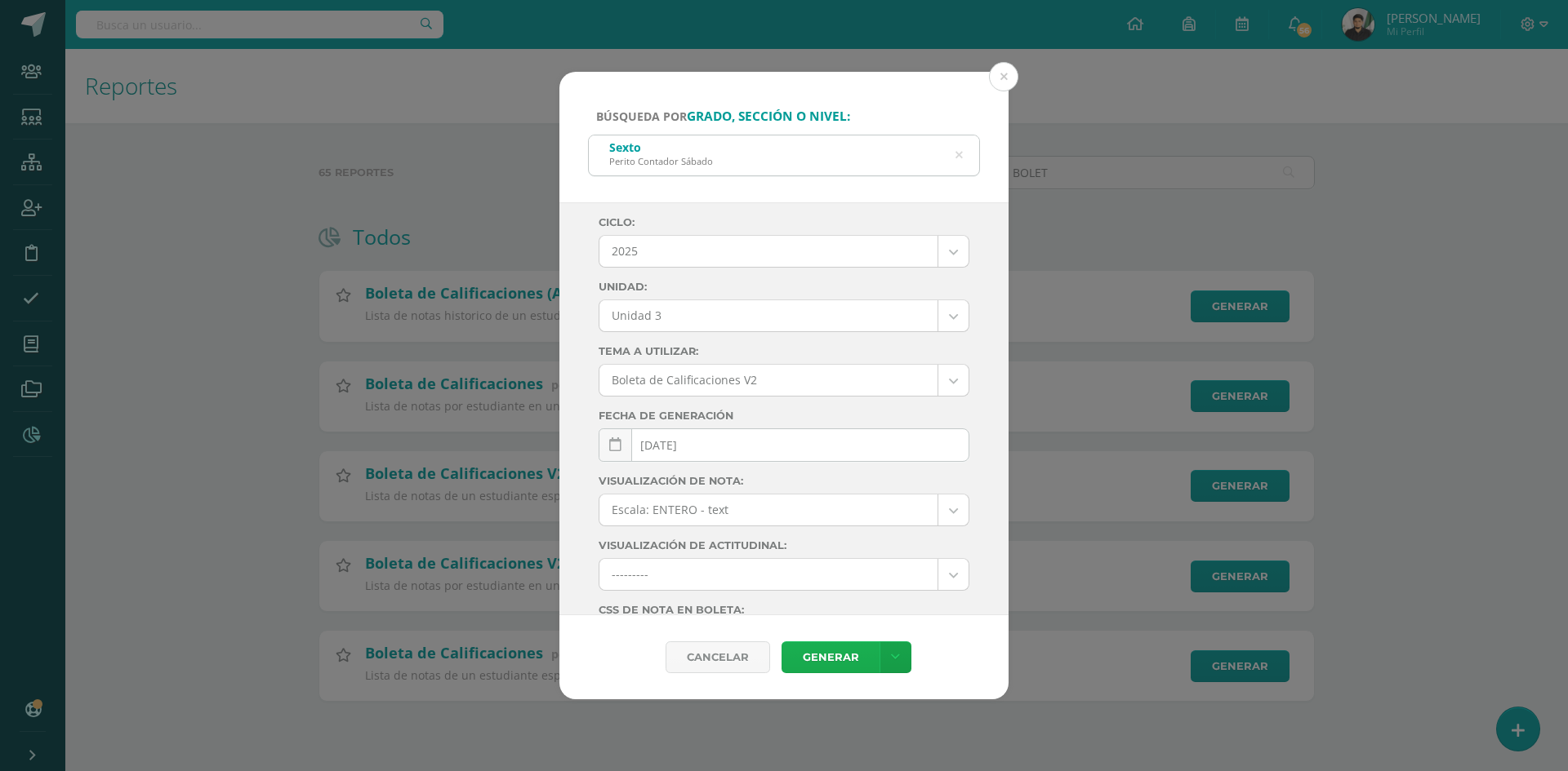
click at [836, 654] on link "Generar" at bounding box center [830, 658] width 98 height 32
